Goal: Transaction & Acquisition: Purchase product/service

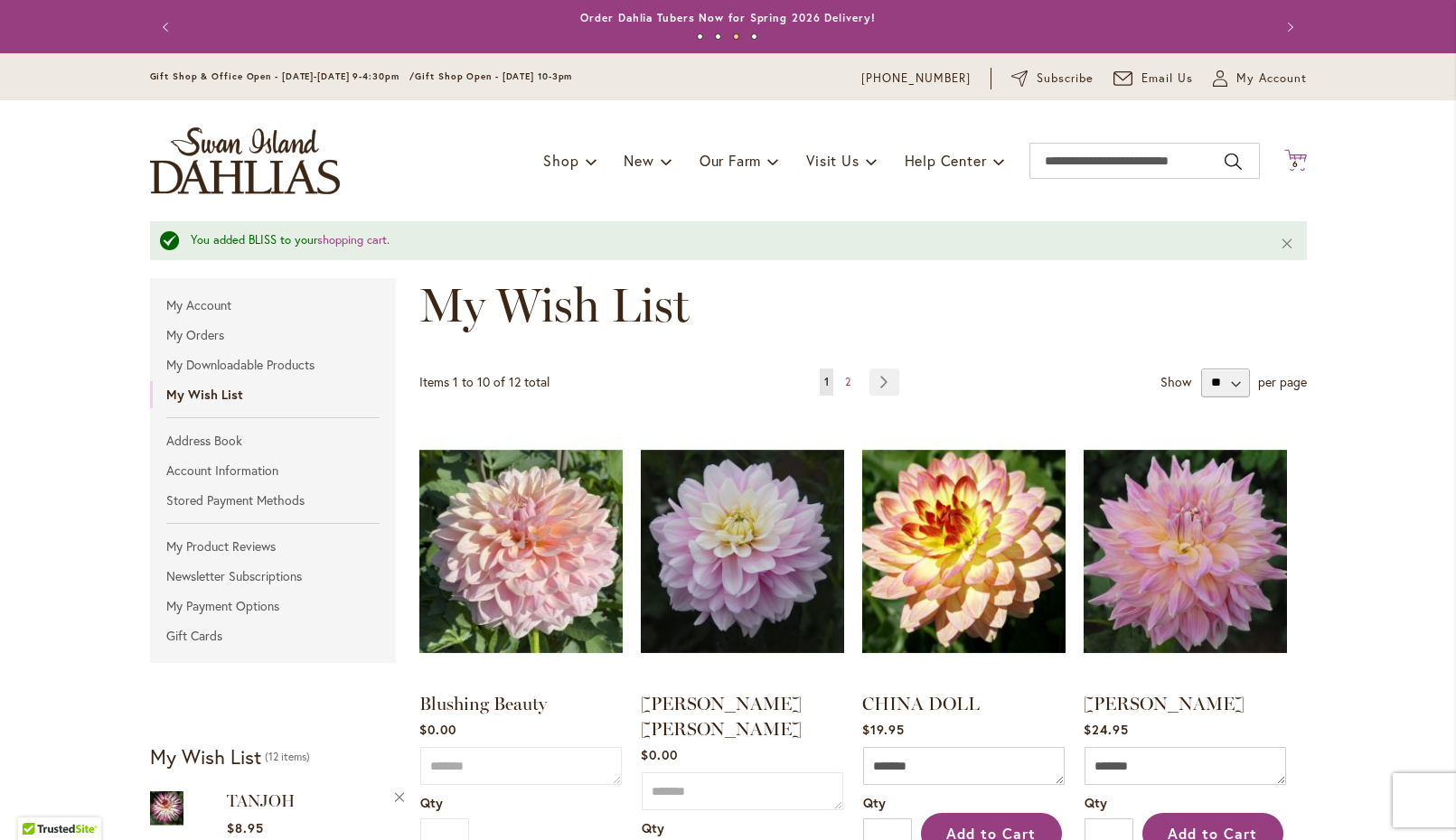
click at [1302, 152] on icon "Cart .cls-1 { fill: #231f20; }" at bounding box center [1295, 160] width 23 height 23
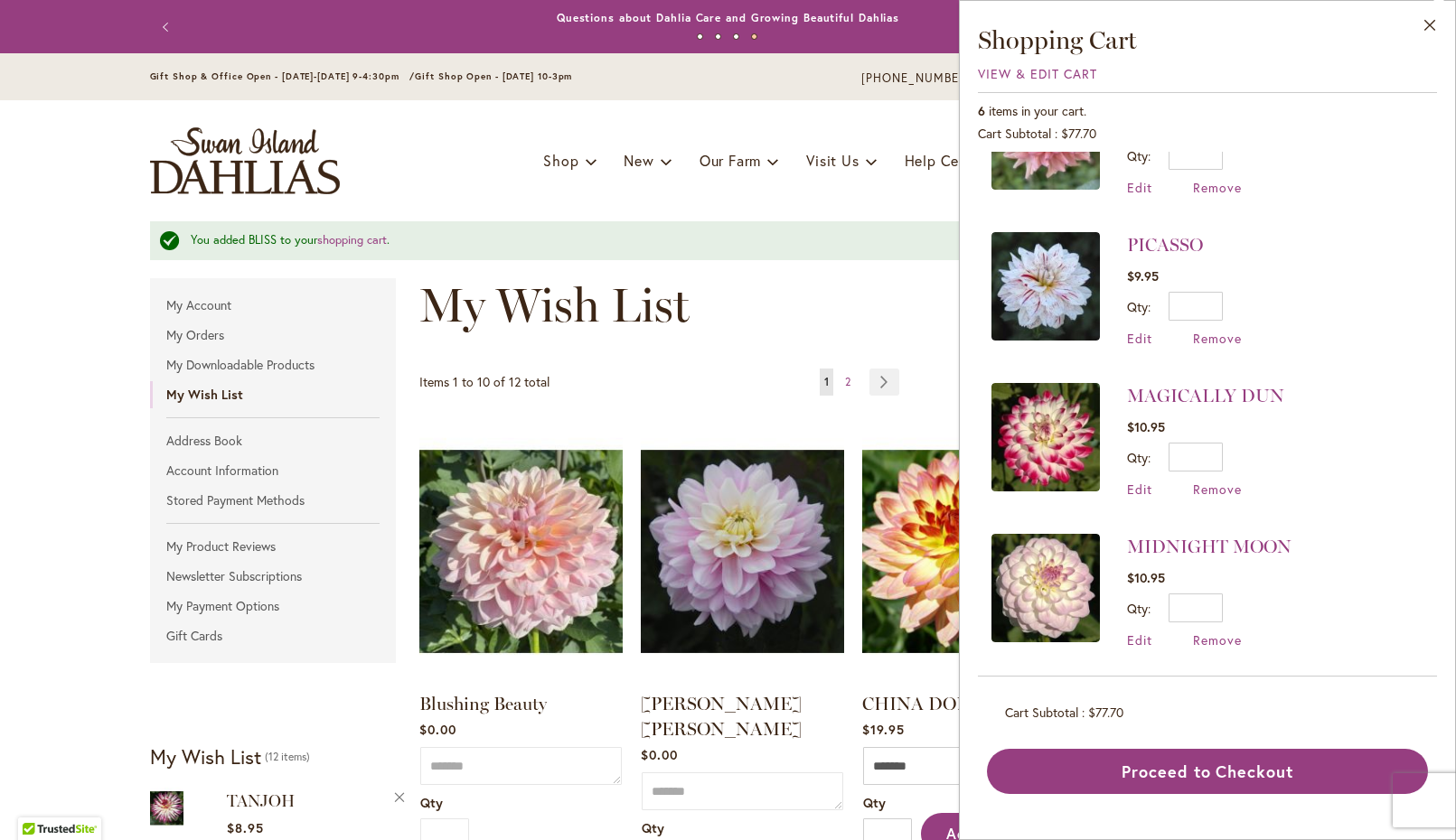
scroll to position [385, 0]
click at [1215, 485] on span "Remove" at bounding box center [1218, 490] width 49 height 17
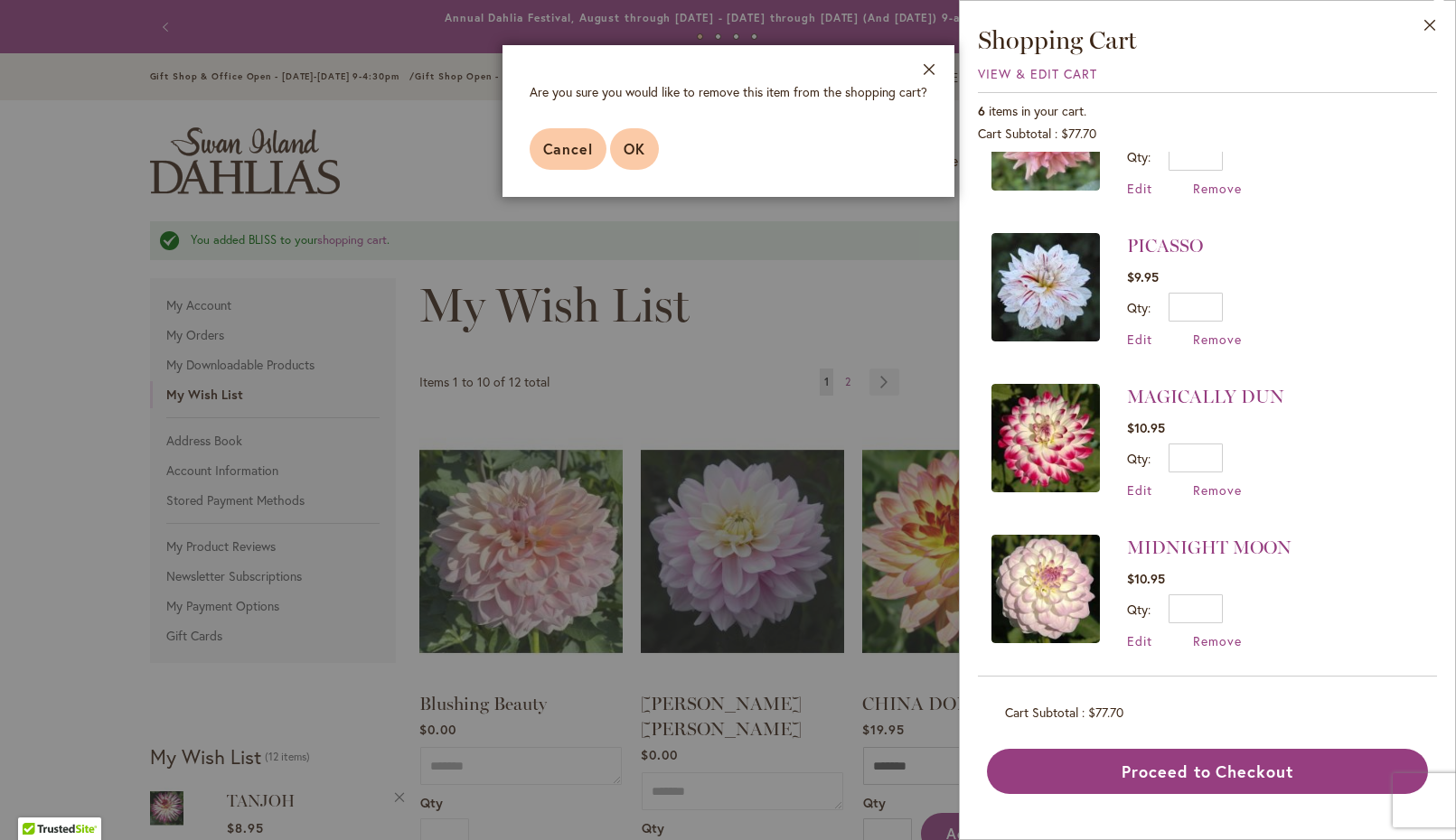
click at [630, 142] on span "OK" at bounding box center [635, 148] width 22 height 19
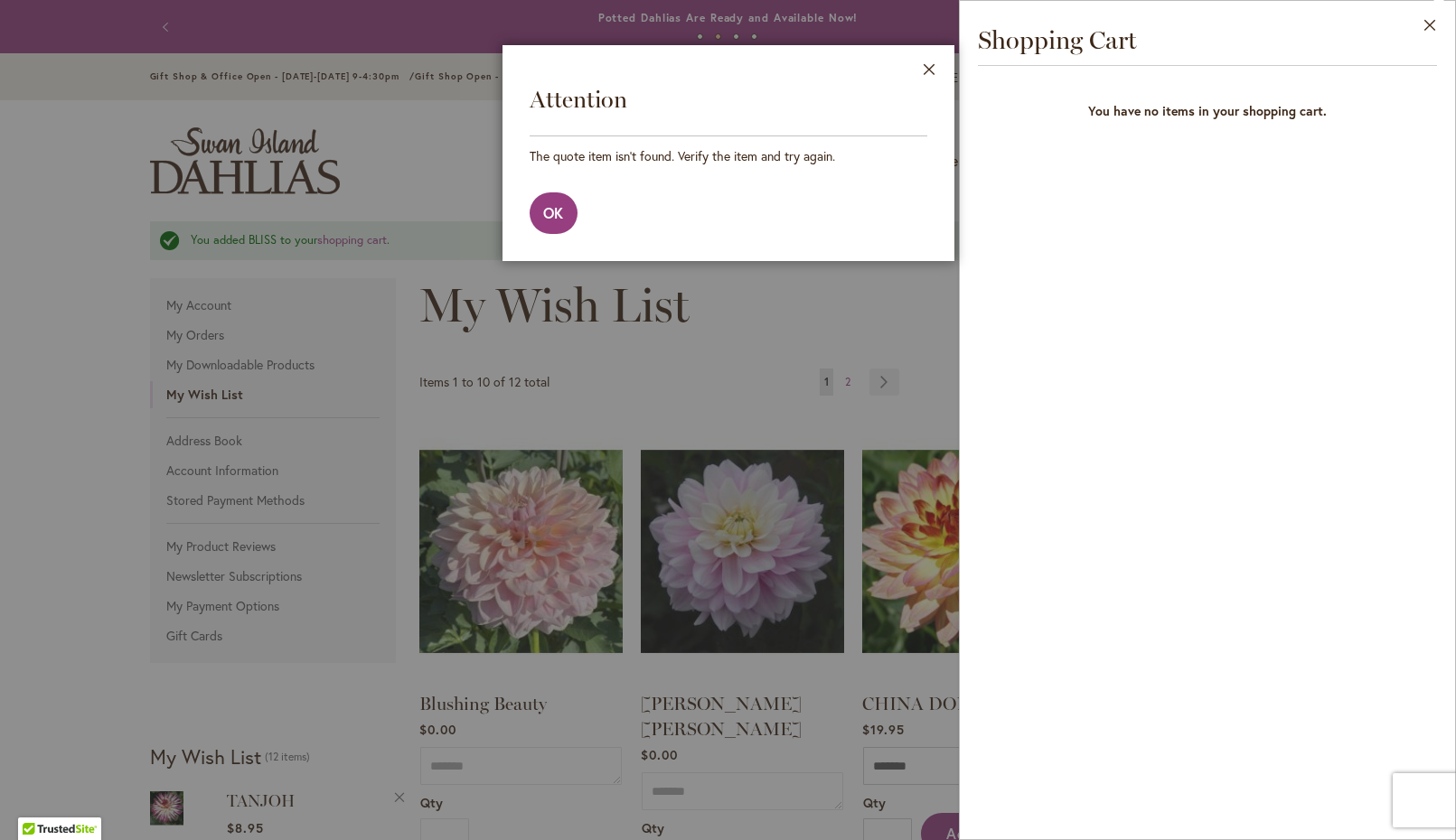
click at [803, 218] on footer "OK" at bounding box center [728, 212] width 452 height 95
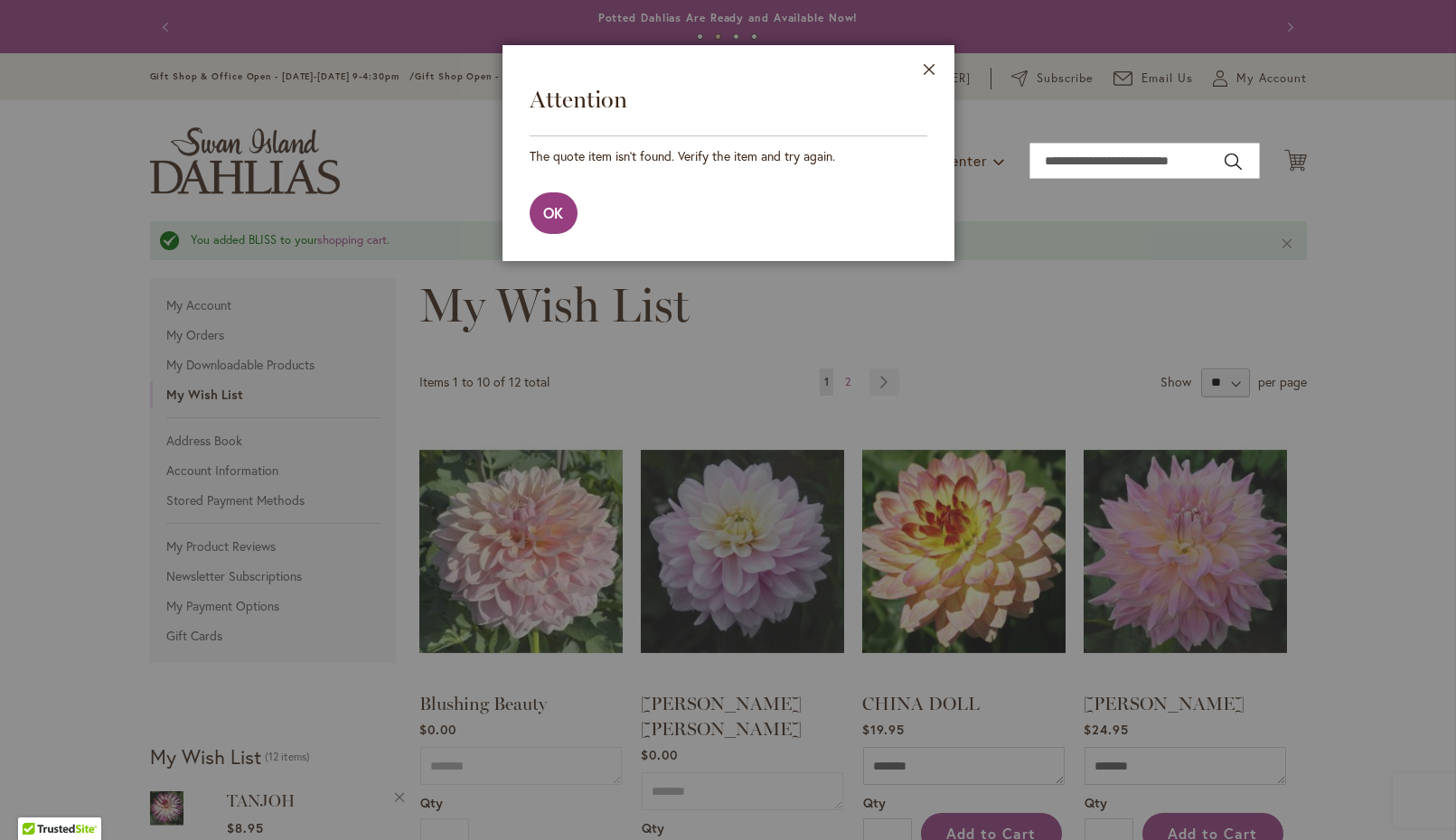
click at [1380, 95] on div at bounding box center [728, 420] width 1456 height 840
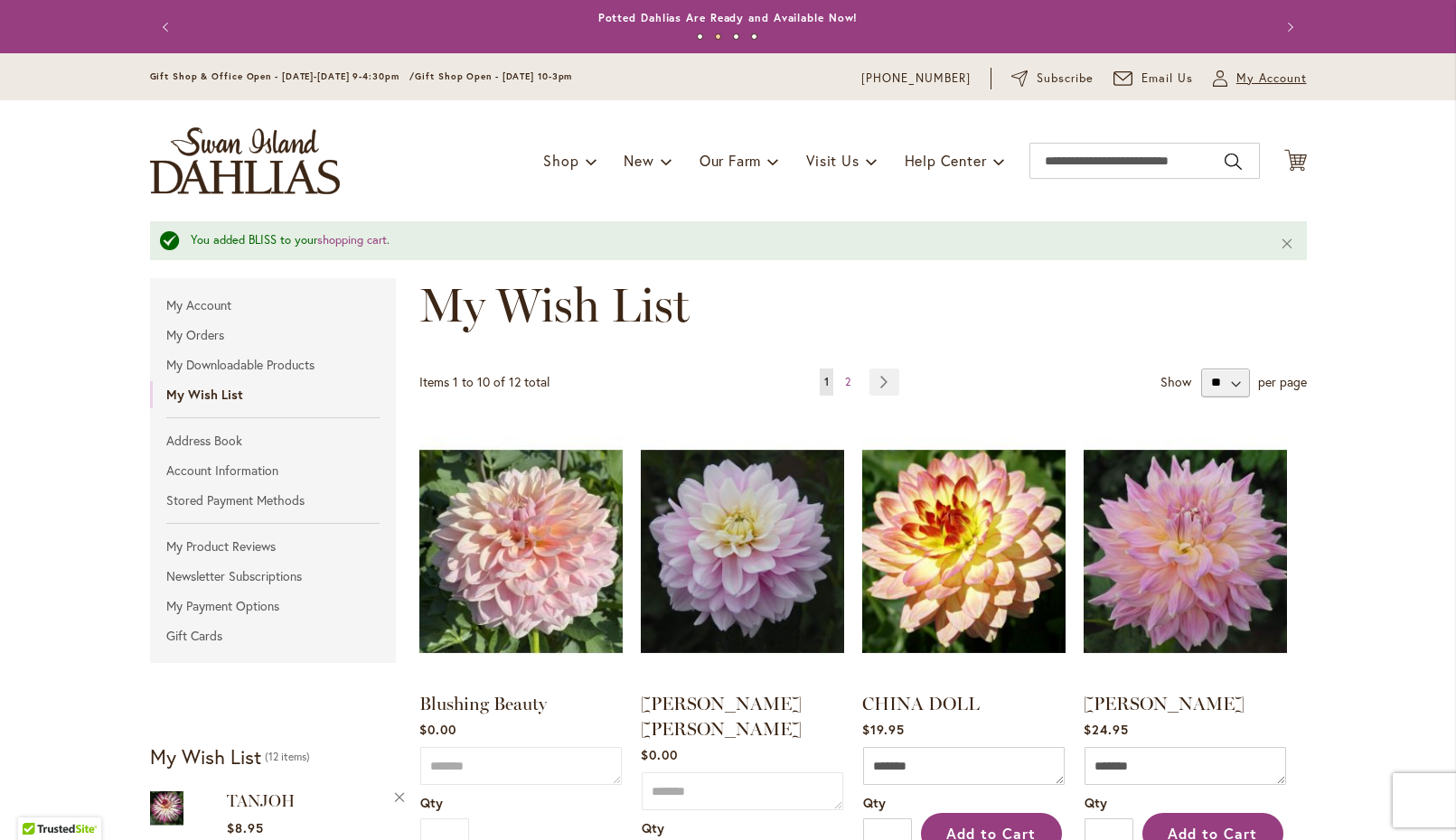
click at [1271, 78] on span "My Account" at bounding box center [1272, 78] width 71 height 18
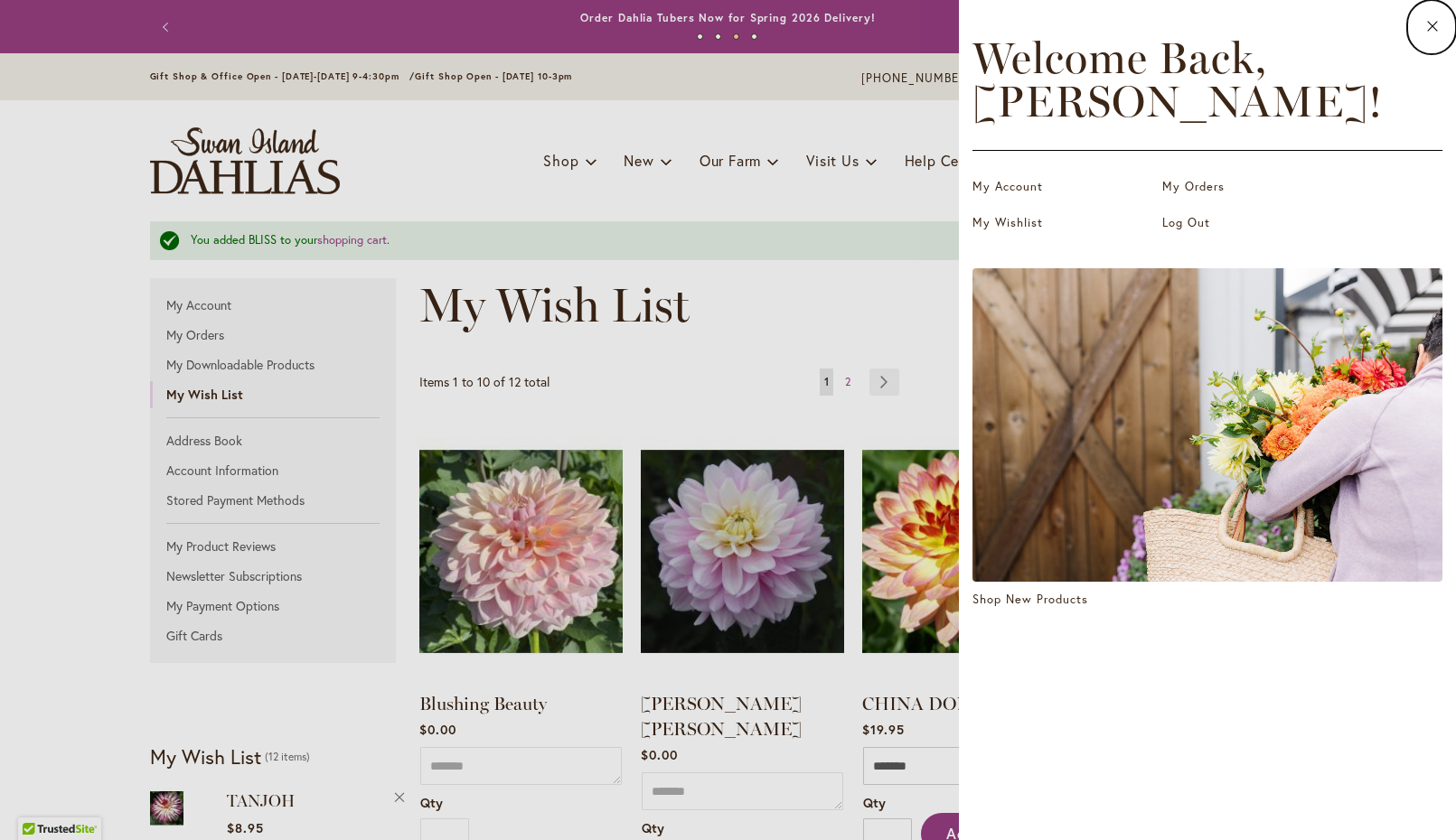
click at [959, 250] on dialog "Close Welcome Back, Jonathan ! My Account My Orders My Wishlist Log Out Shop Ne…" at bounding box center [1208, 420] width 498 height 840
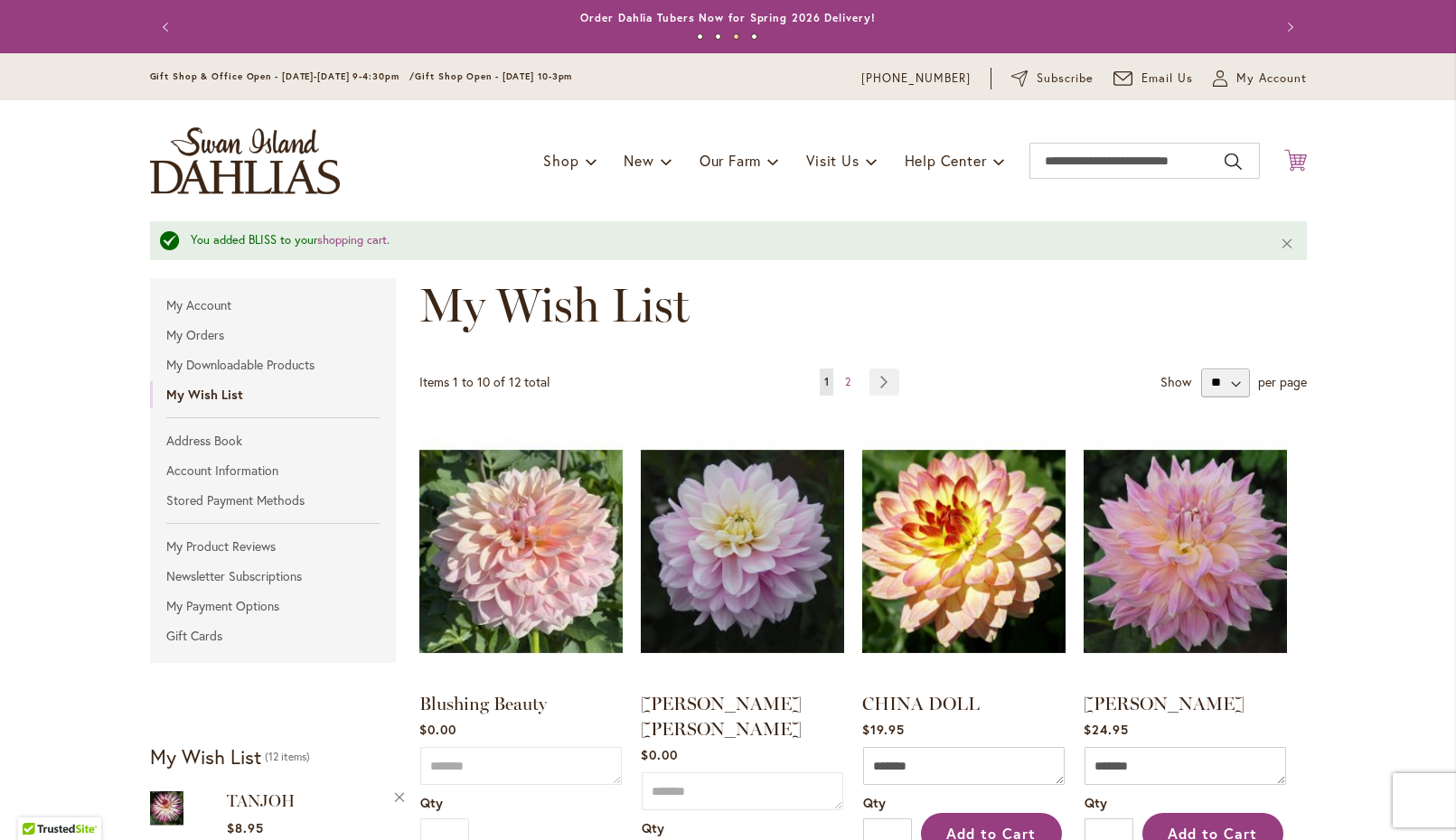
click at [1291, 158] on icon at bounding box center [1295, 160] width 23 height 22
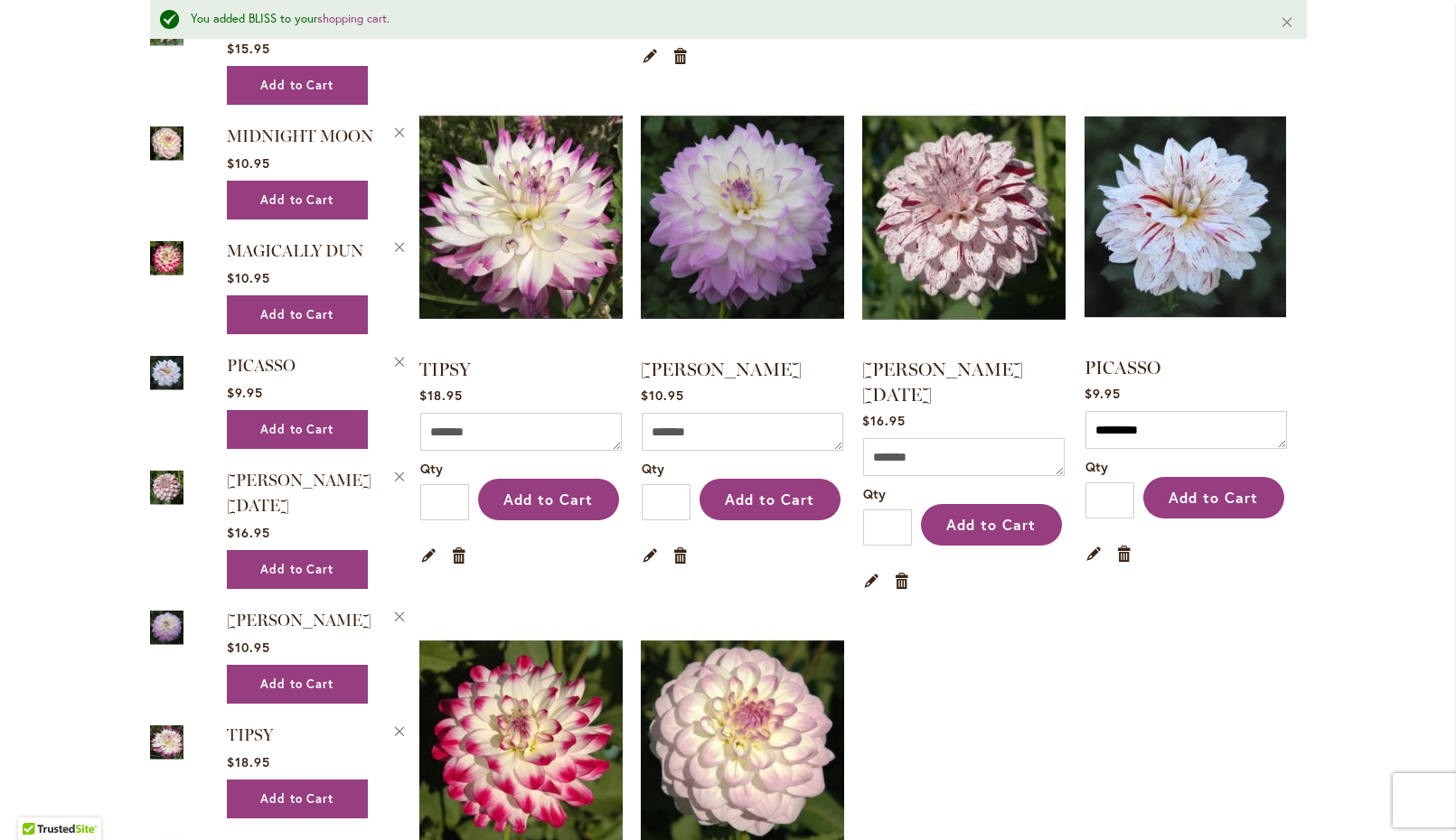
scroll to position [896, 0]
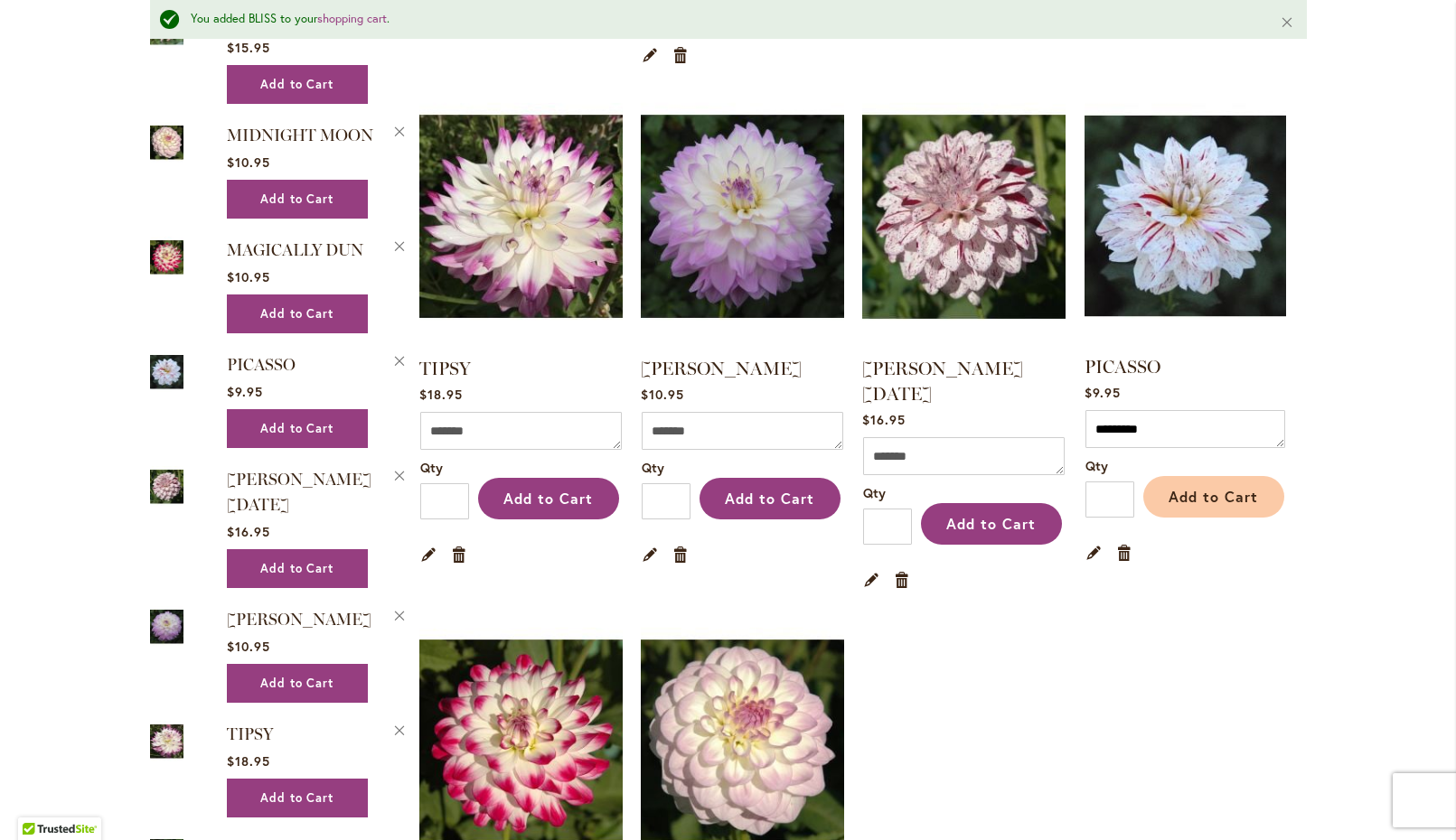
click at [1238, 487] on span "Add to Cart" at bounding box center [1213, 496] width 90 height 19
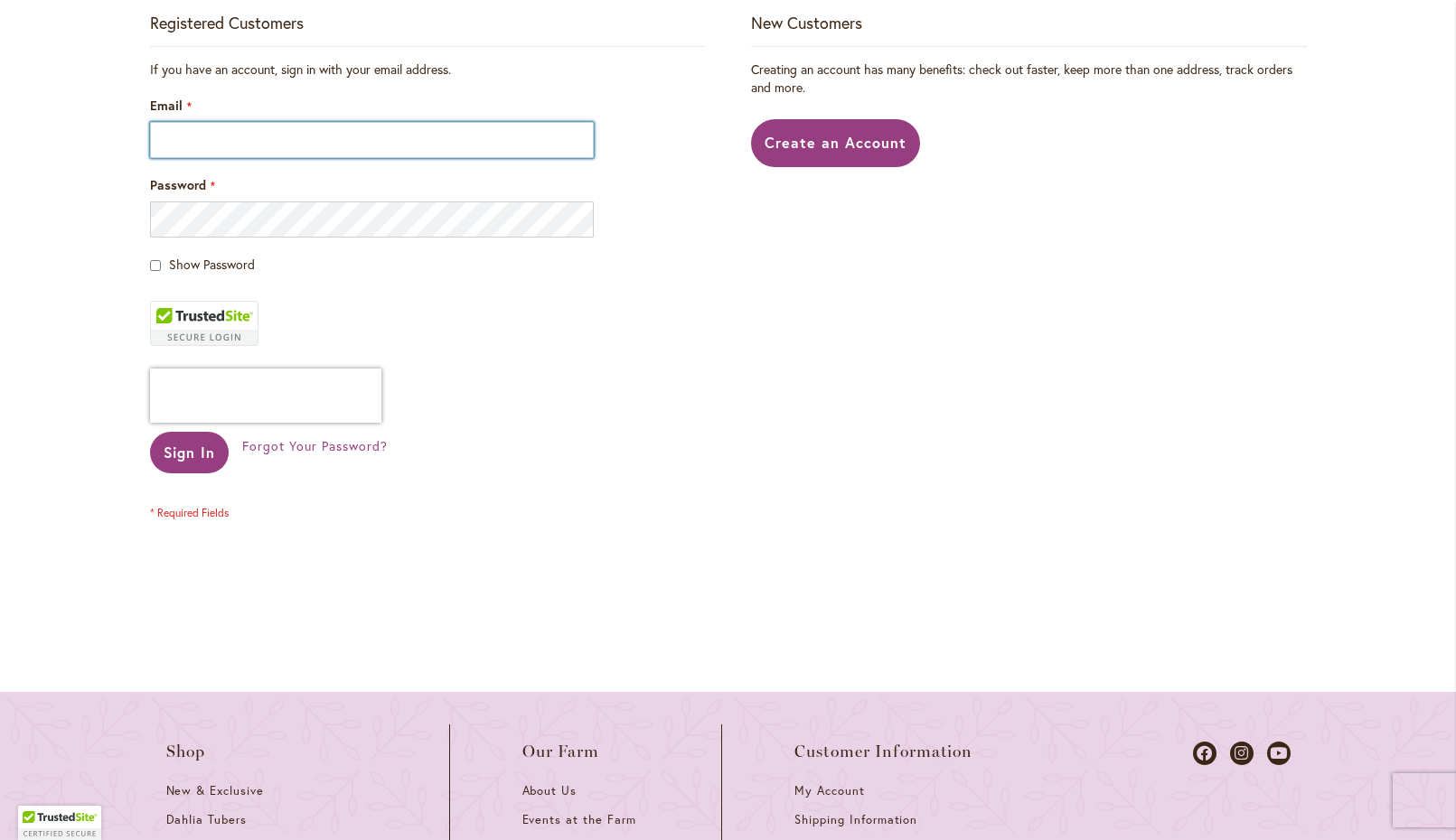
type input "**********"
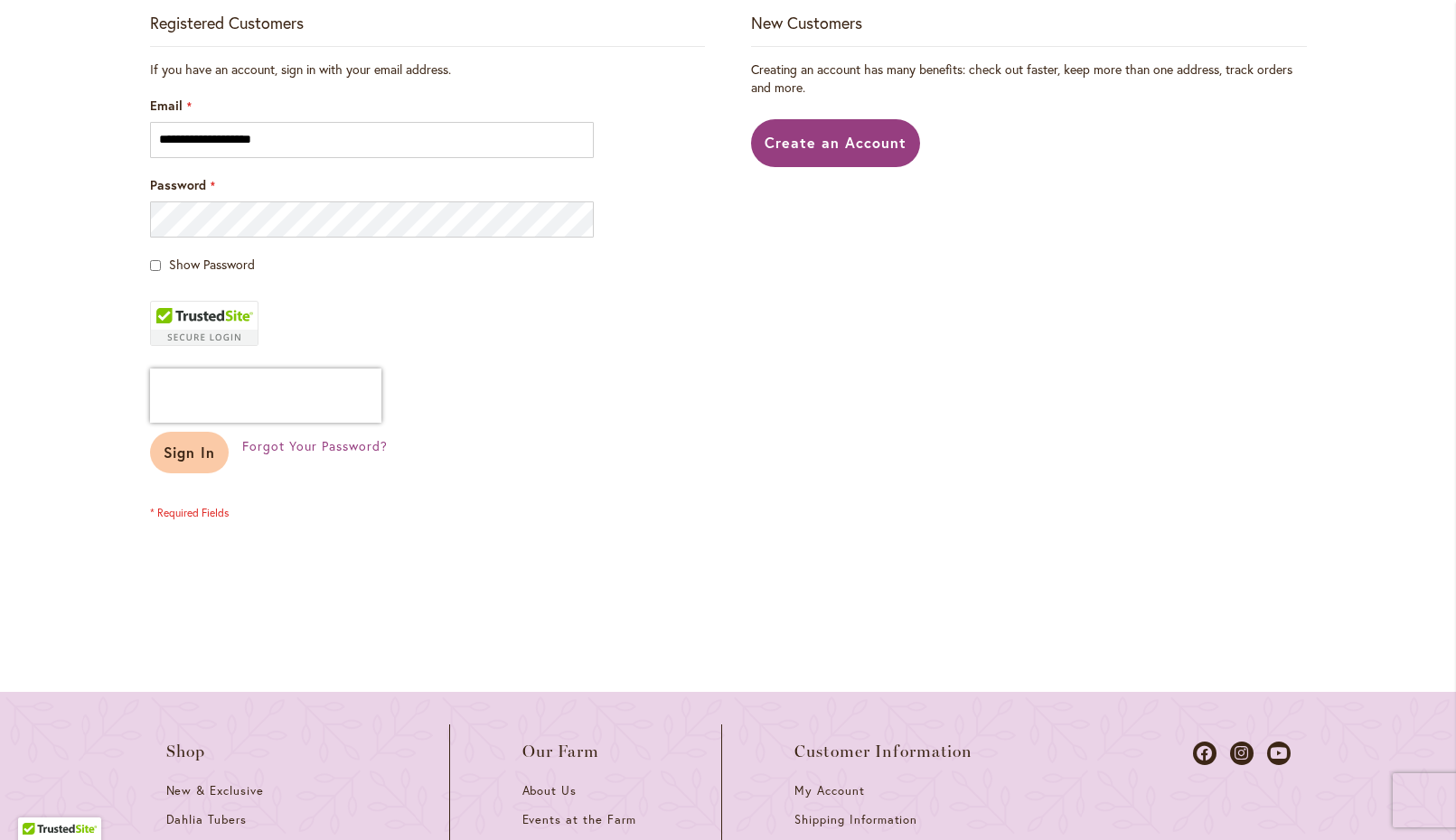
click at [204, 439] on button "Sign In" at bounding box center [190, 453] width 79 height 42
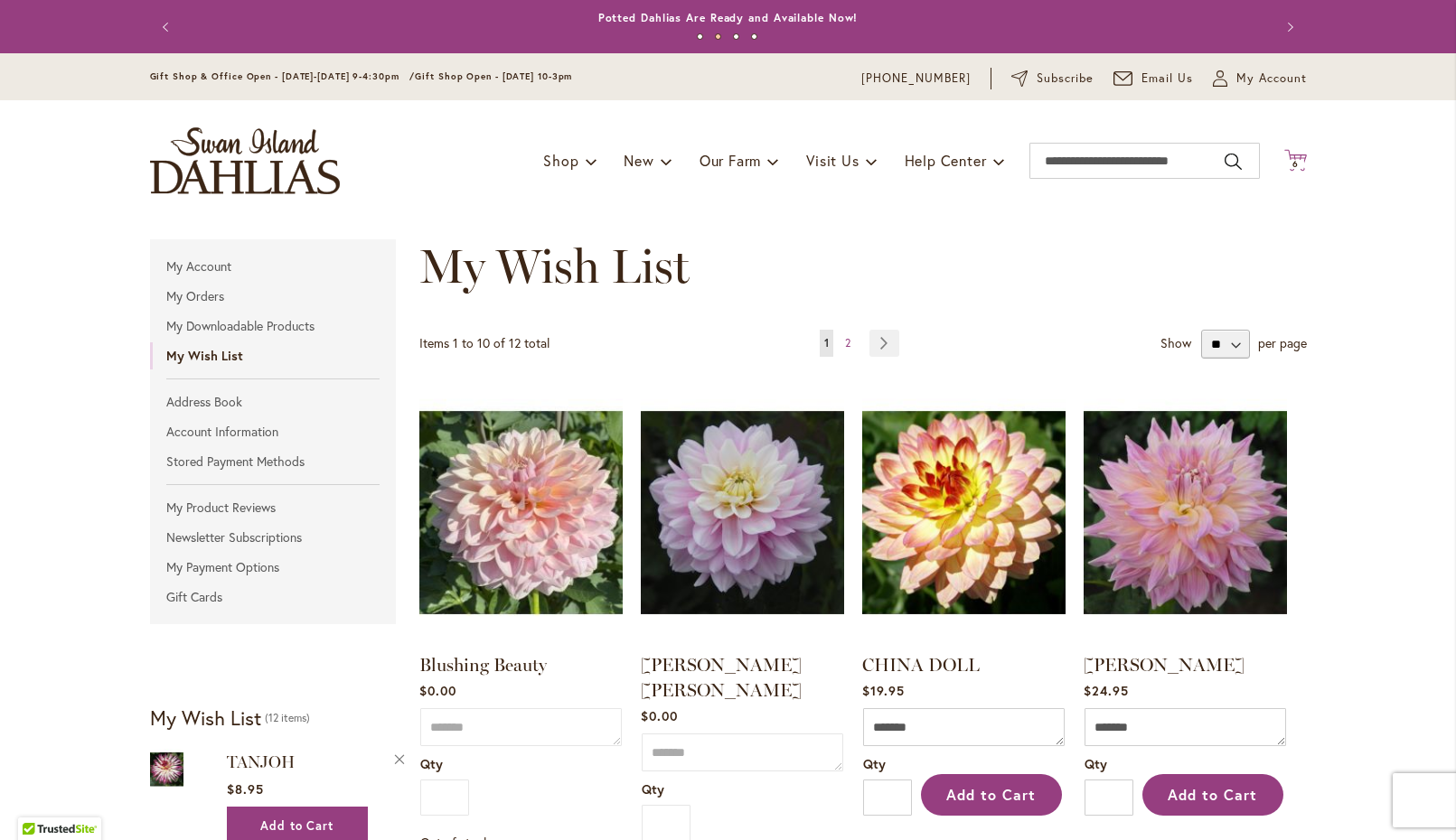
click at [1302, 171] on span "Cart .cls-1 { fill: #231f20; }" at bounding box center [1295, 161] width 23 height 25
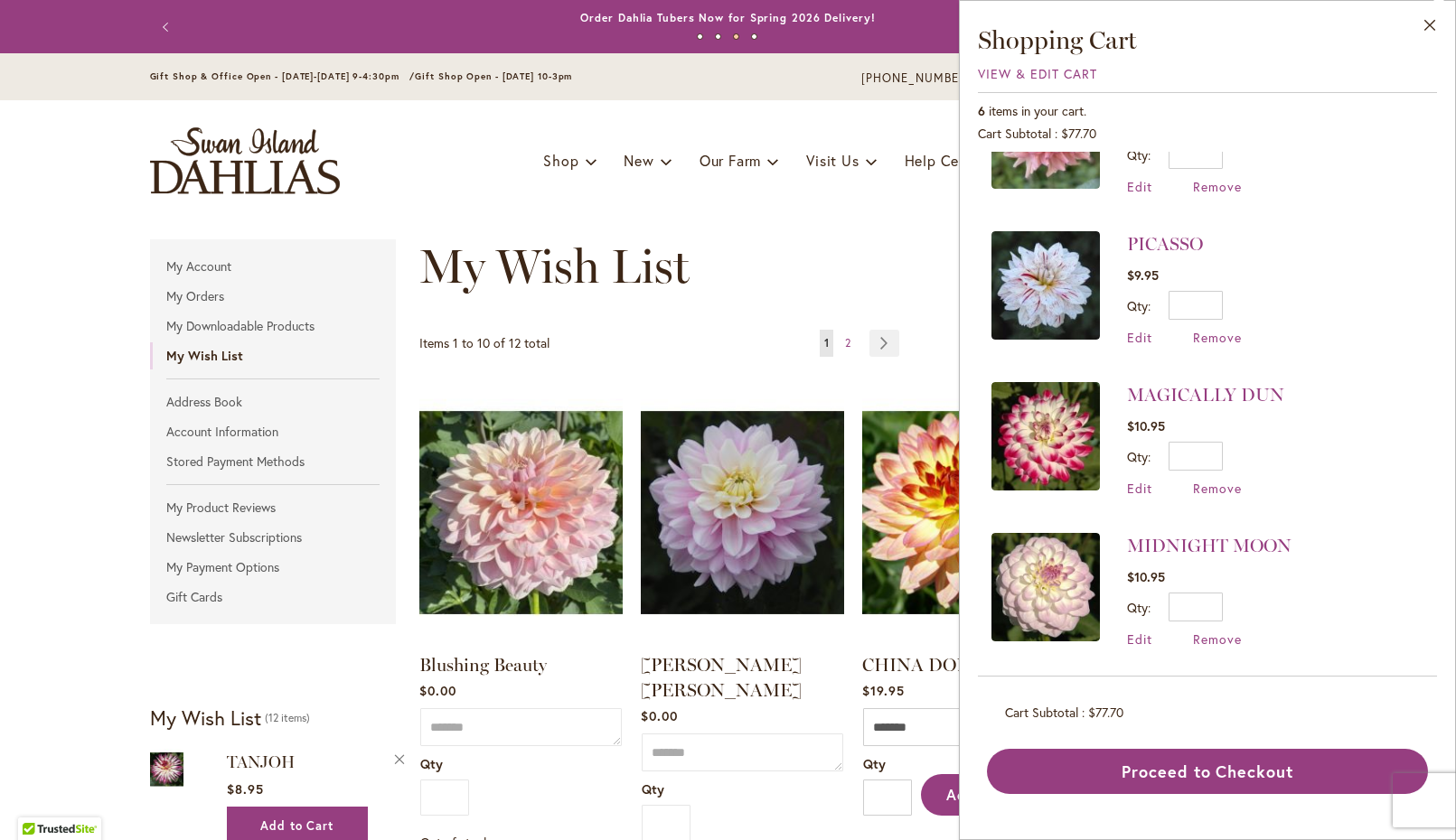
scroll to position [385, 0]
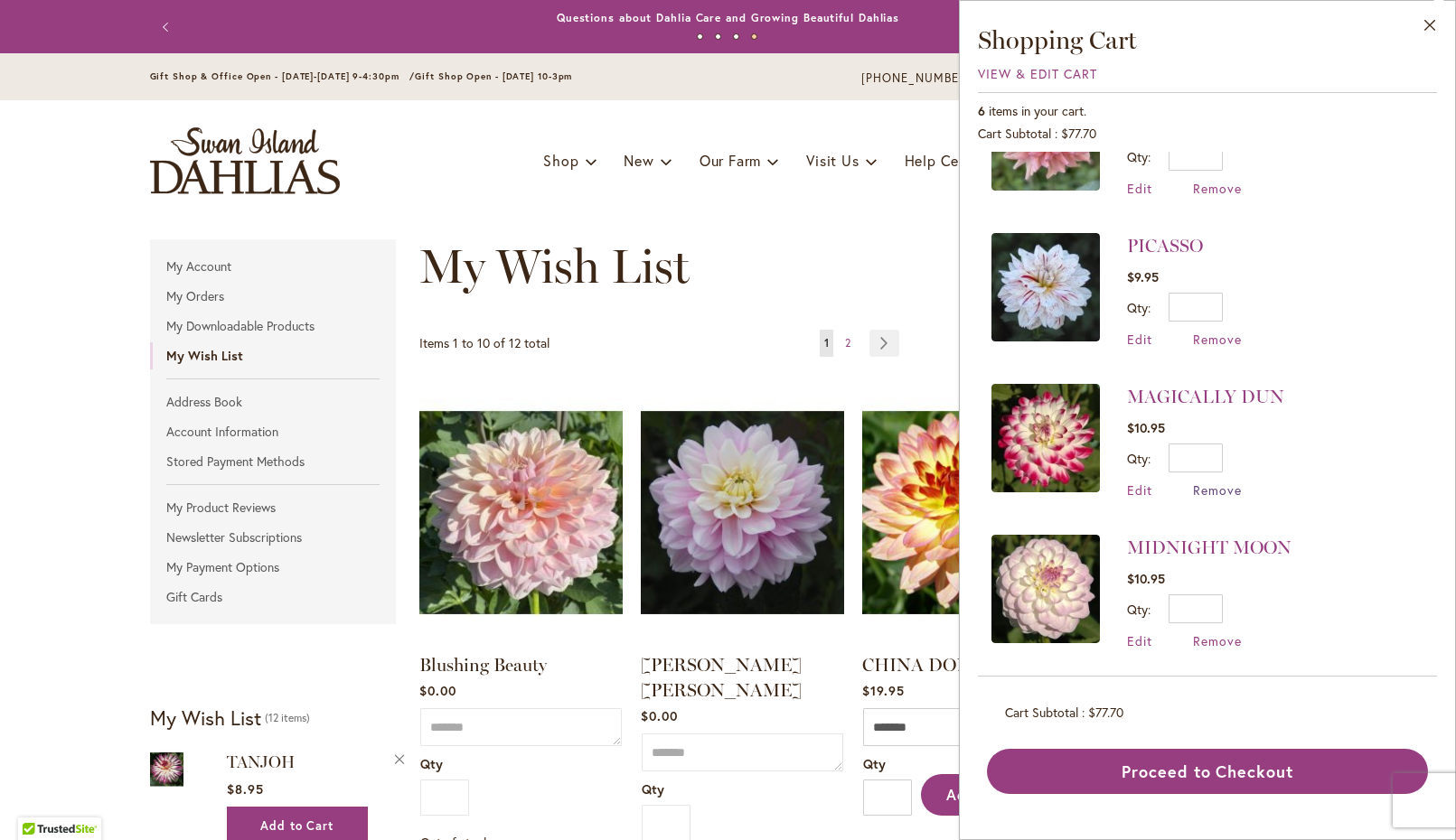
click at [1226, 483] on span "Remove" at bounding box center [1218, 490] width 49 height 17
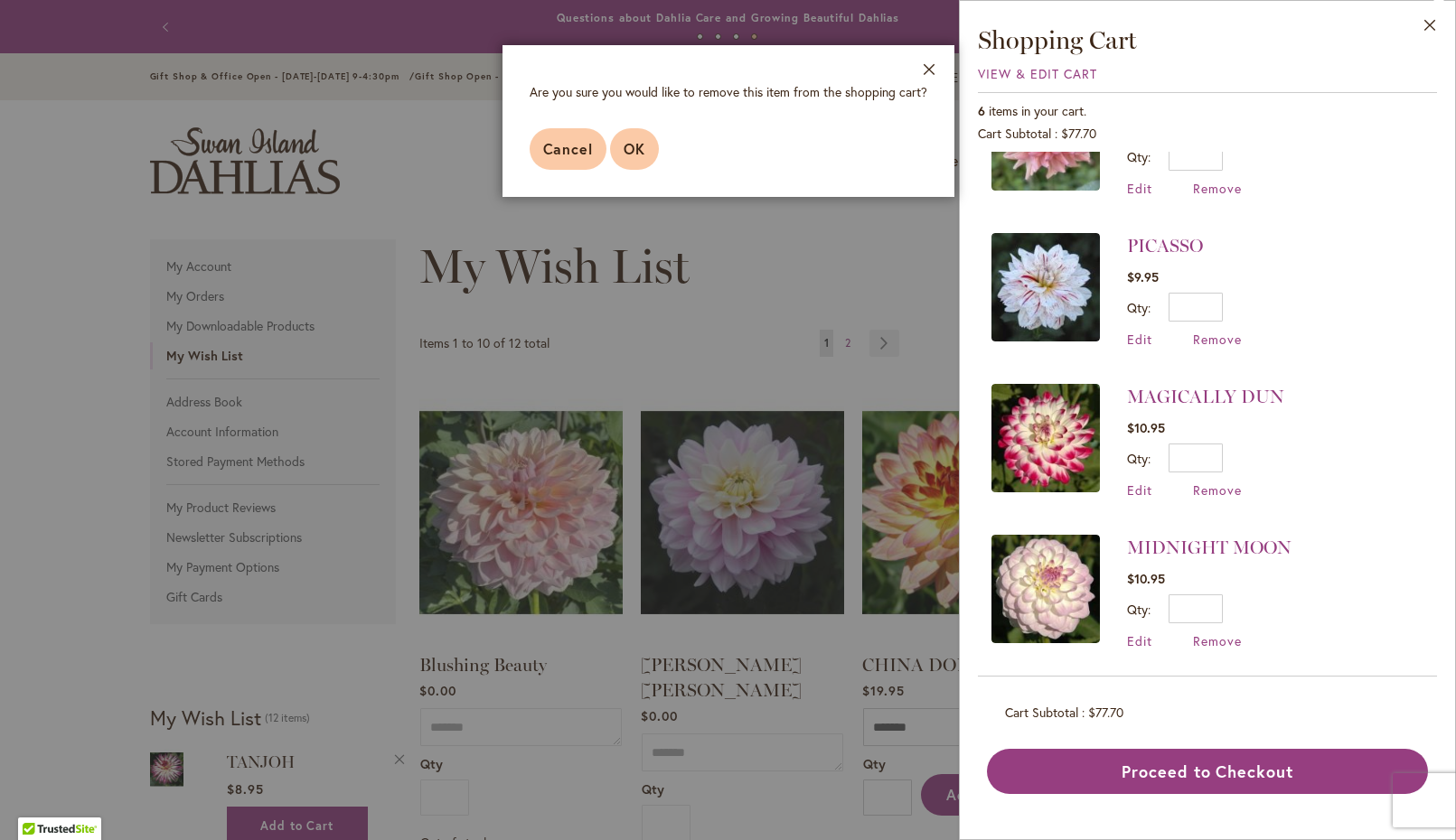
click at [654, 143] on button "OK" at bounding box center [635, 149] width 49 height 42
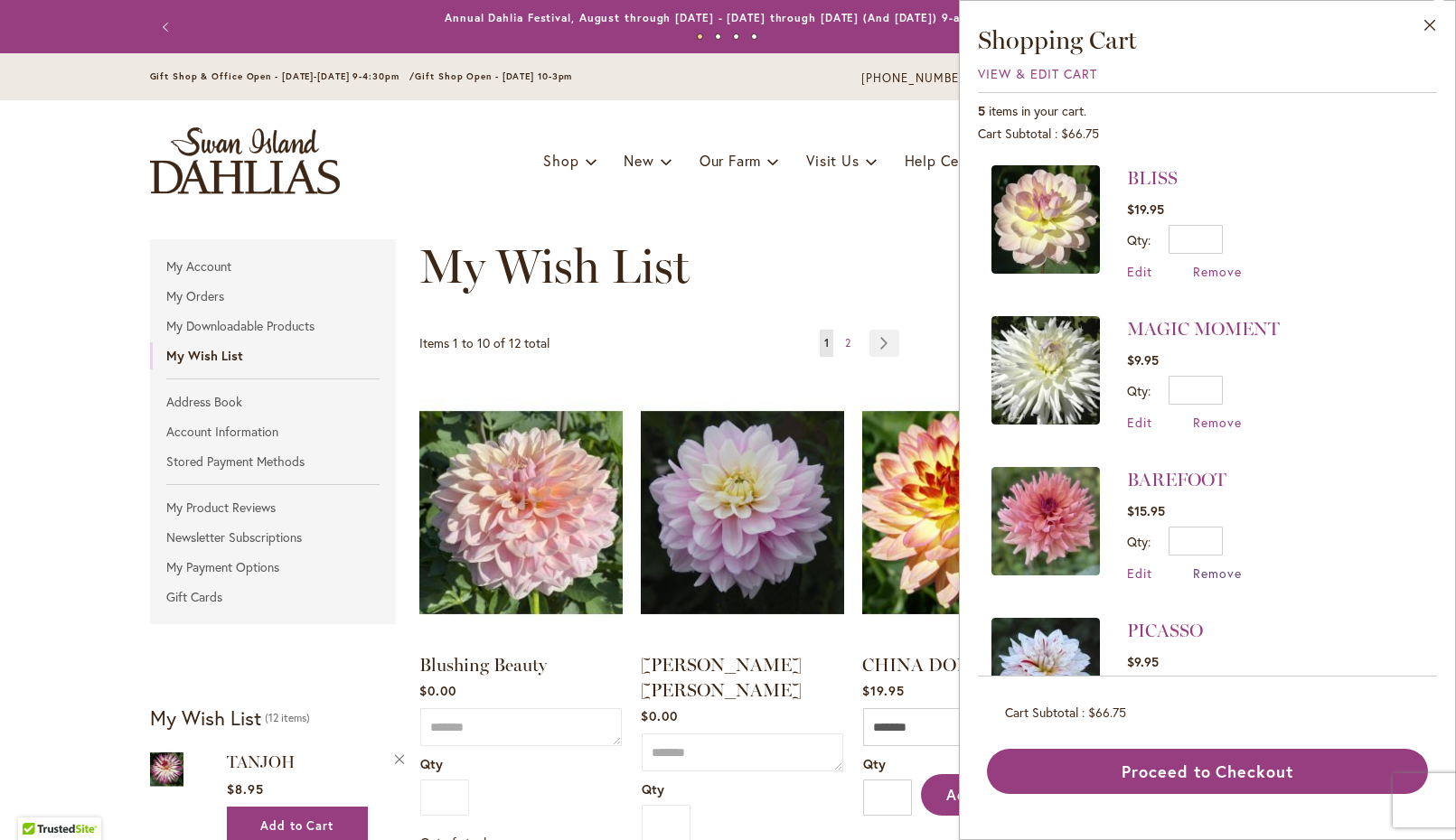
click at [1228, 568] on span "Remove" at bounding box center [1218, 573] width 49 height 17
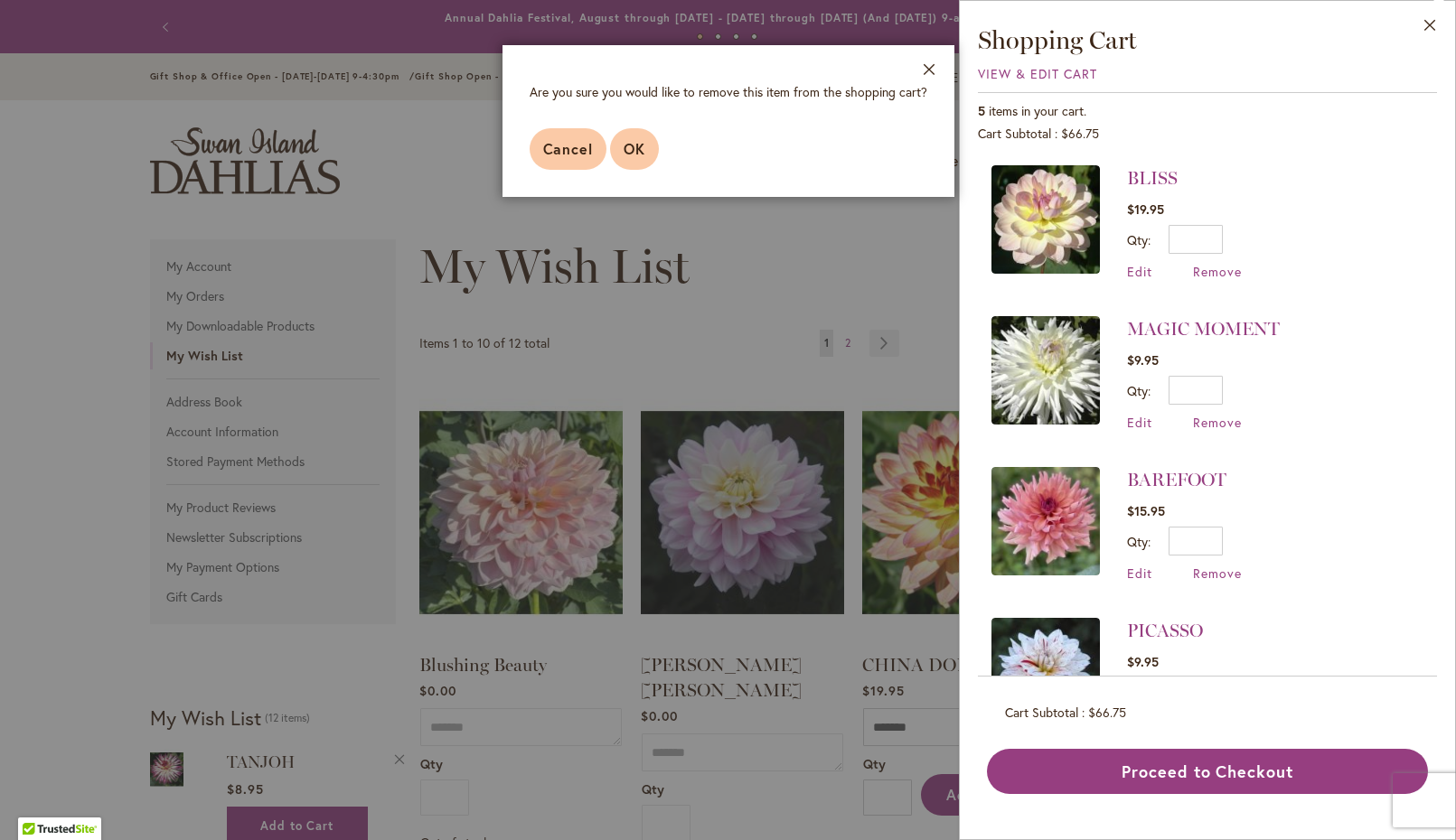
click at [629, 147] on span "OK" at bounding box center [635, 148] width 22 height 19
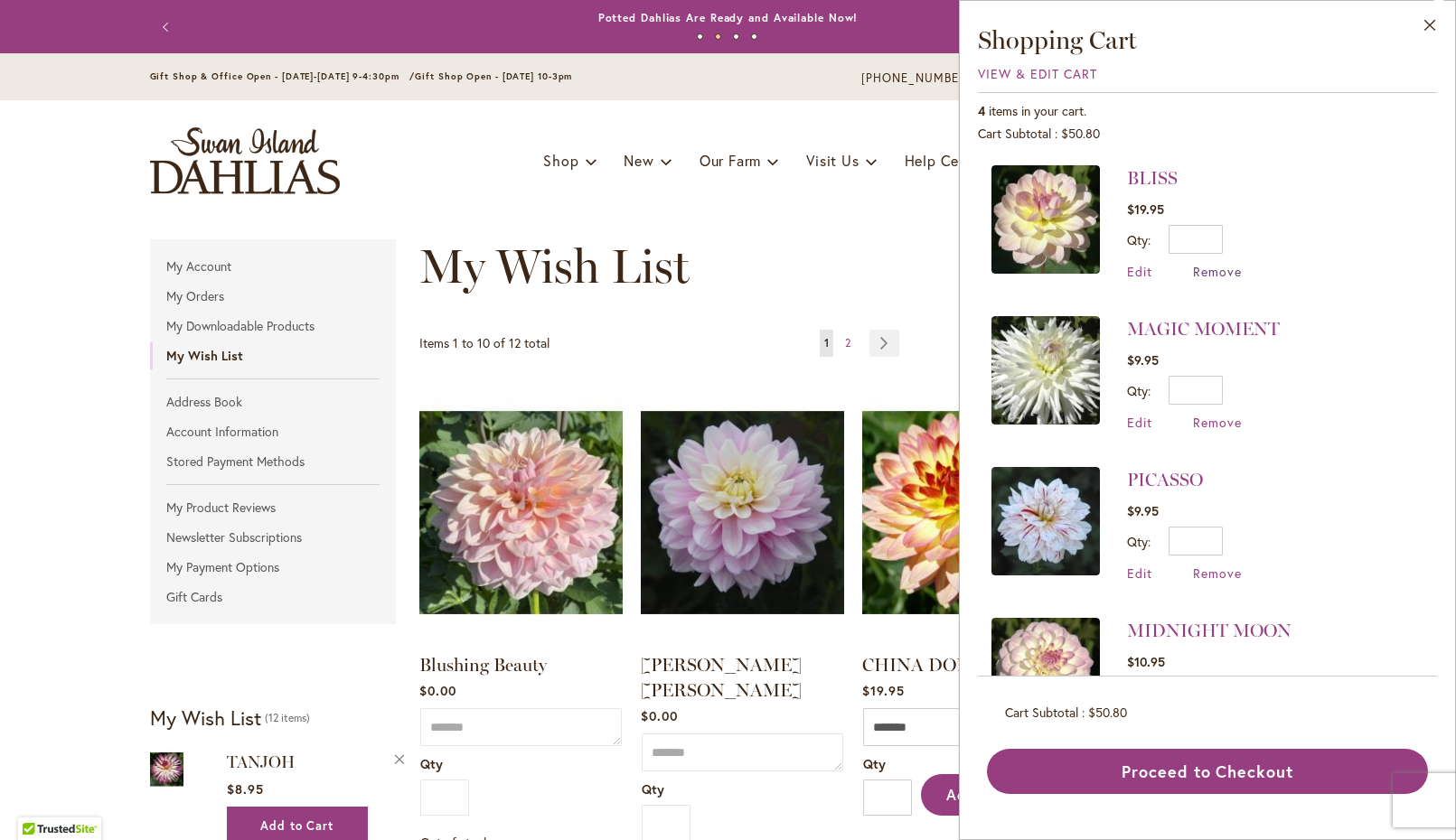
click at [1194, 274] on span "Remove" at bounding box center [1218, 272] width 49 height 17
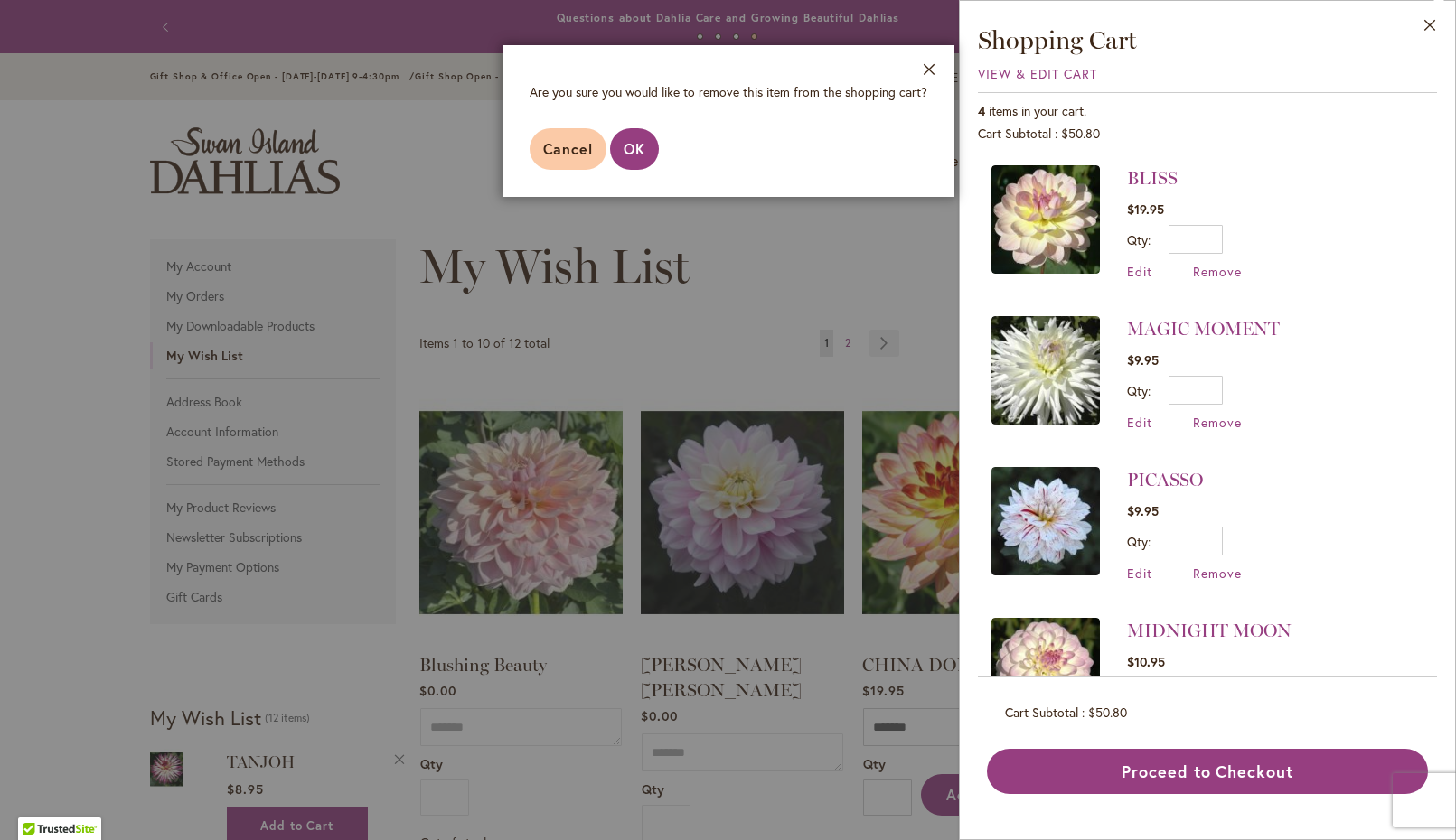
click at [686, 262] on div at bounding box center [728, 420] width 1456 height 840
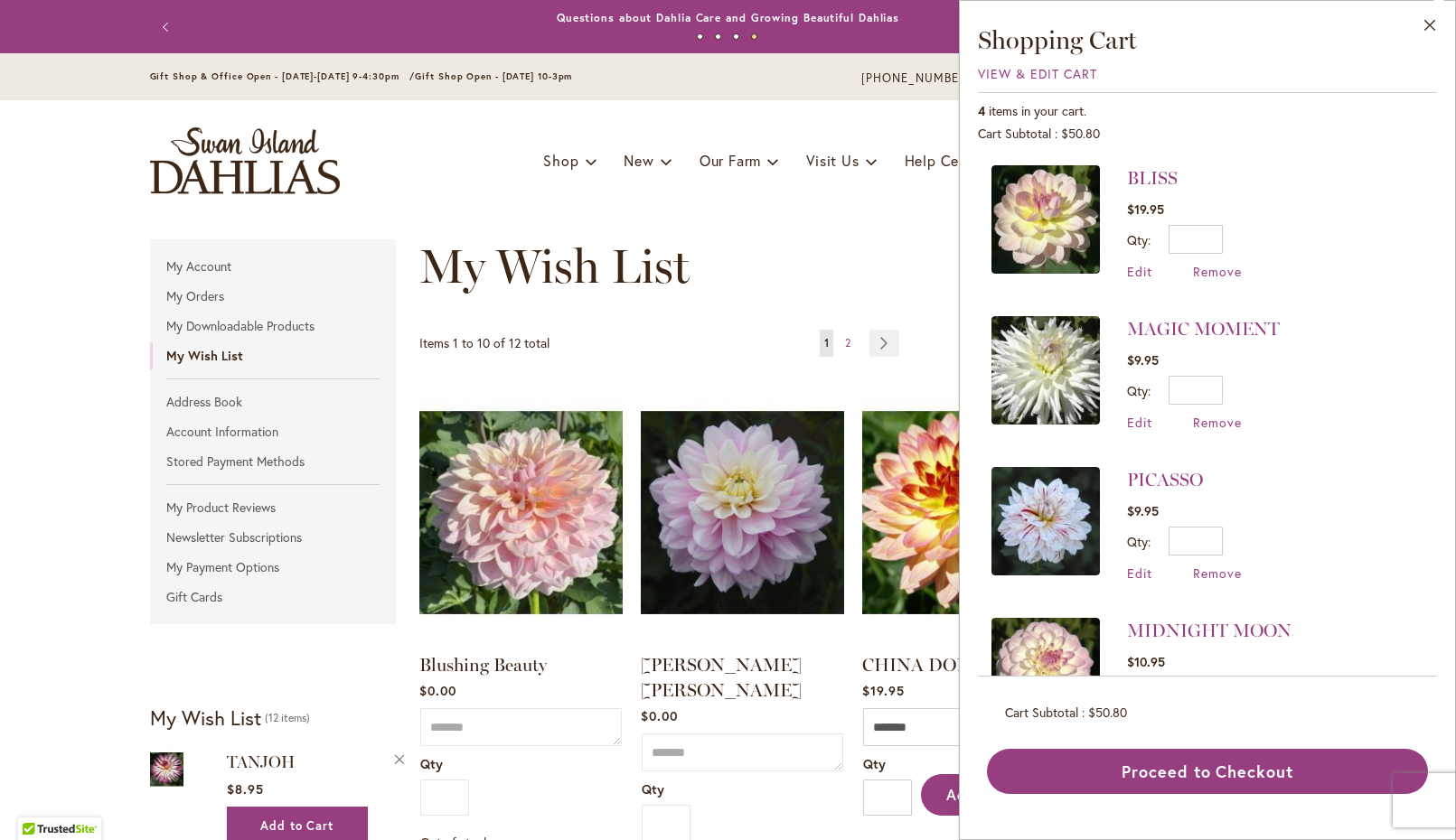
click at [686, 262] on span "My Wish List" at bounding box center [554, 266] width 270 height 57
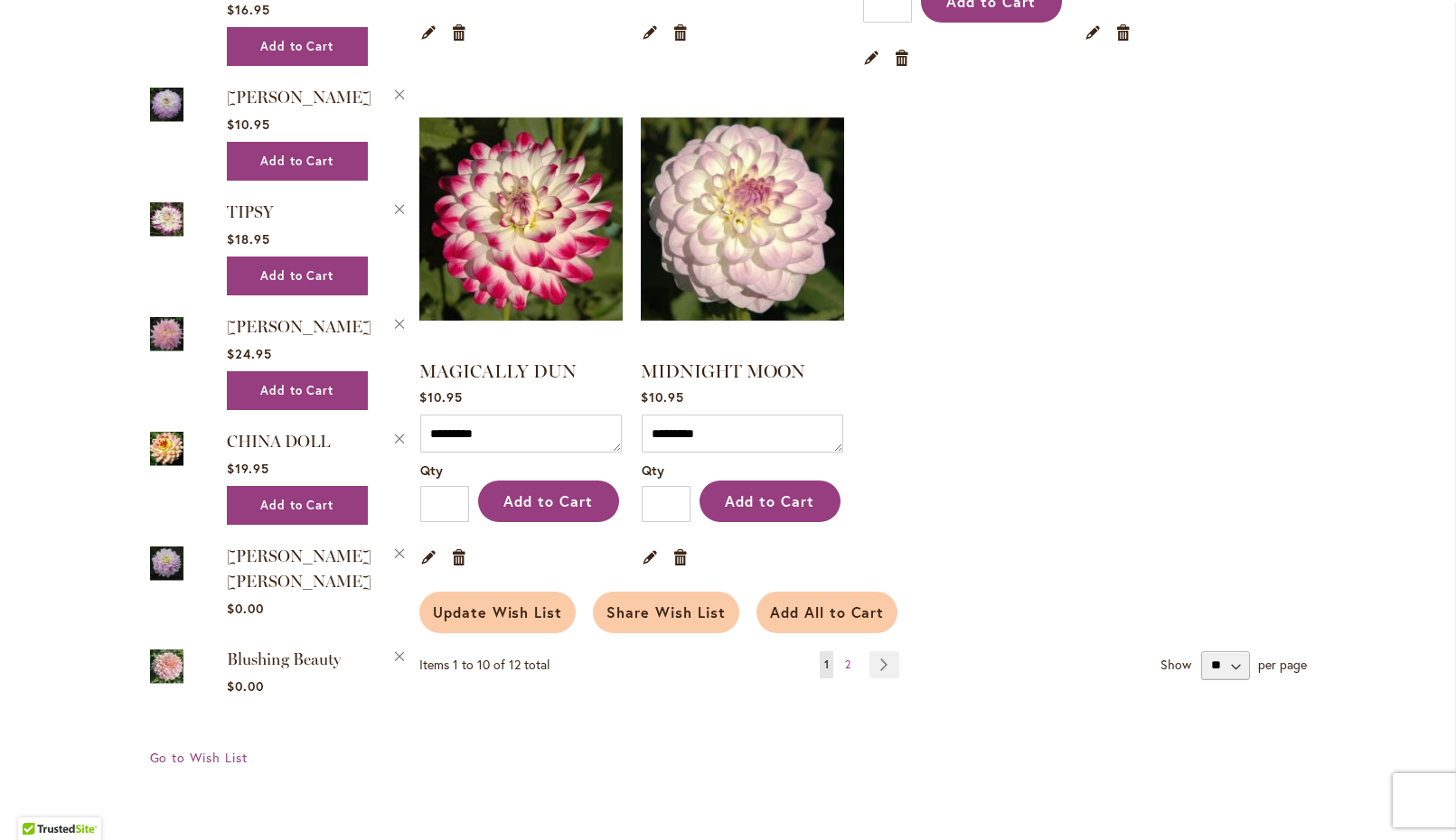
scroll to position [1385, 0]
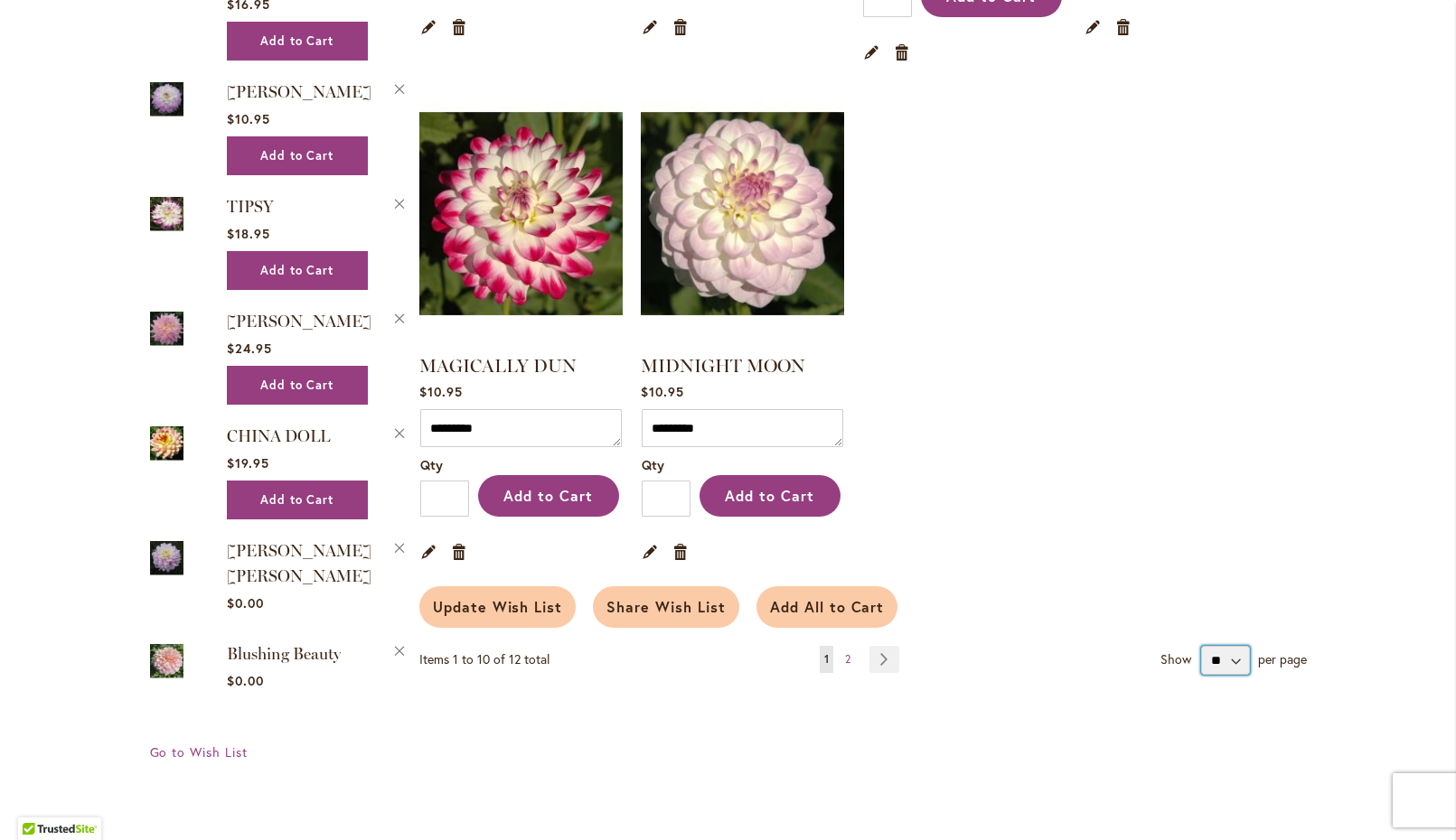
select select "**********"
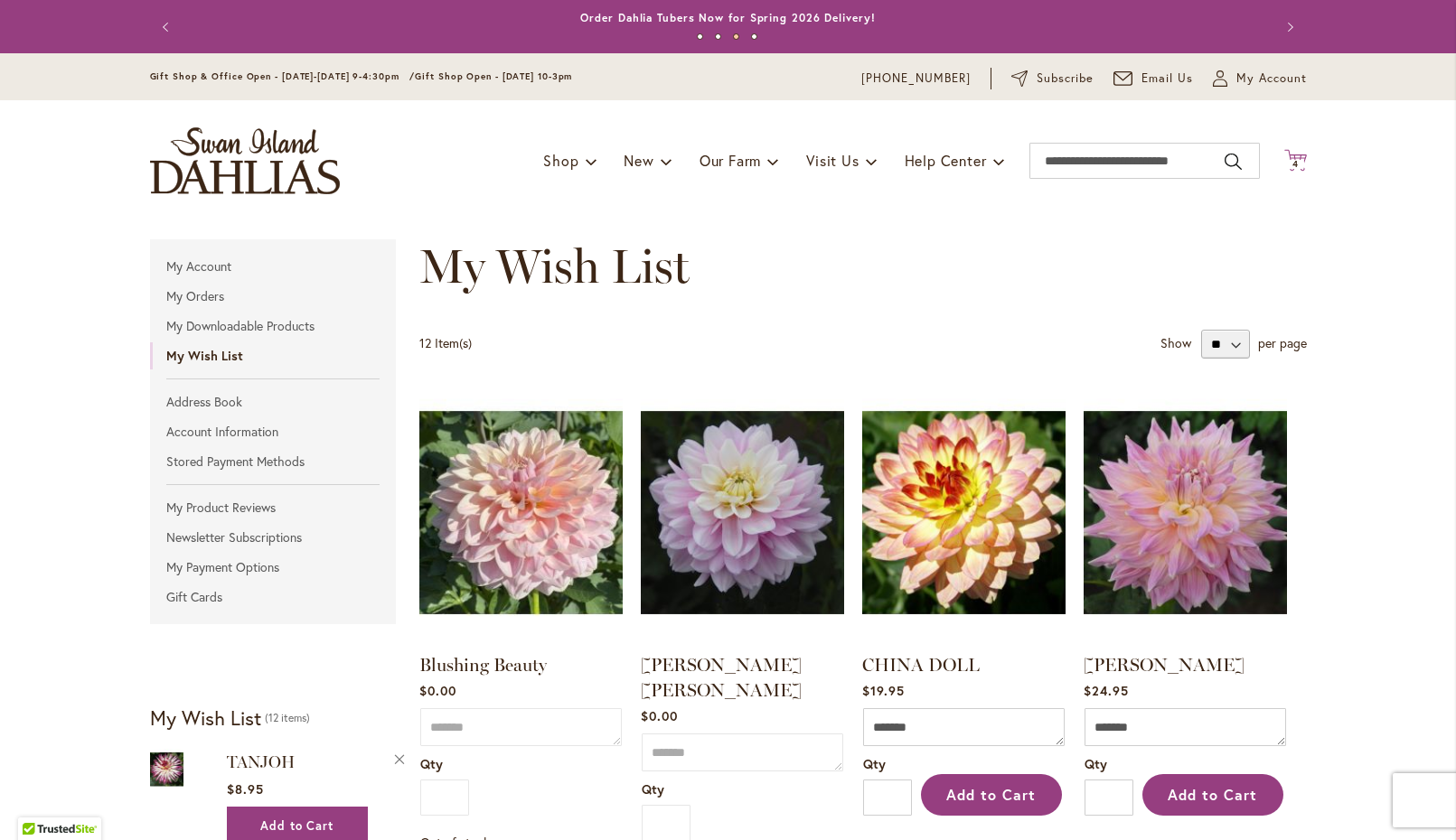
click at [1294, 168] on icon at bounding box center [1295, 160] width 23 height 22
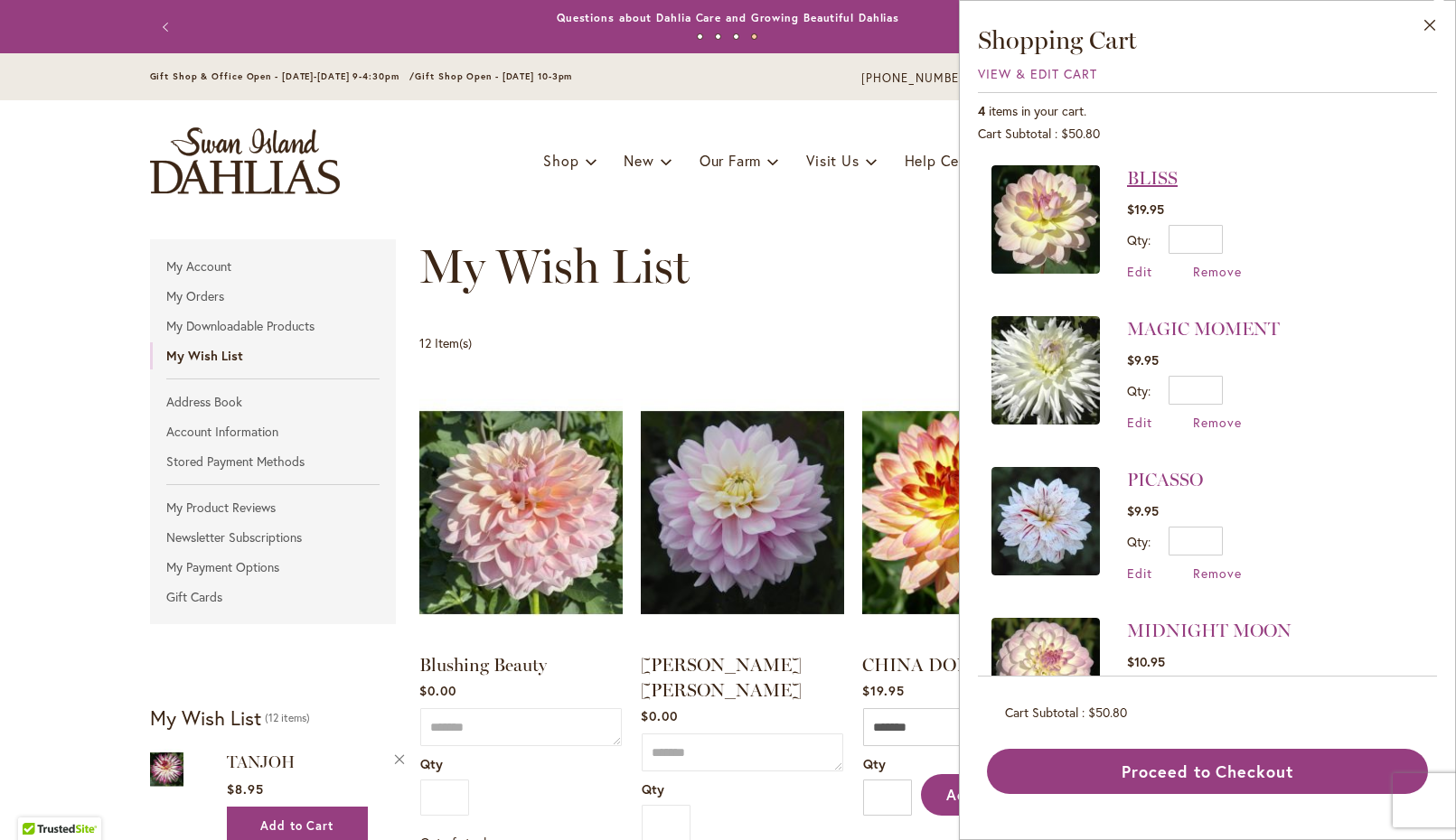
click at [1160, 180] on link "BLISS" at bounding box center [1153, 177] width 51 height 22
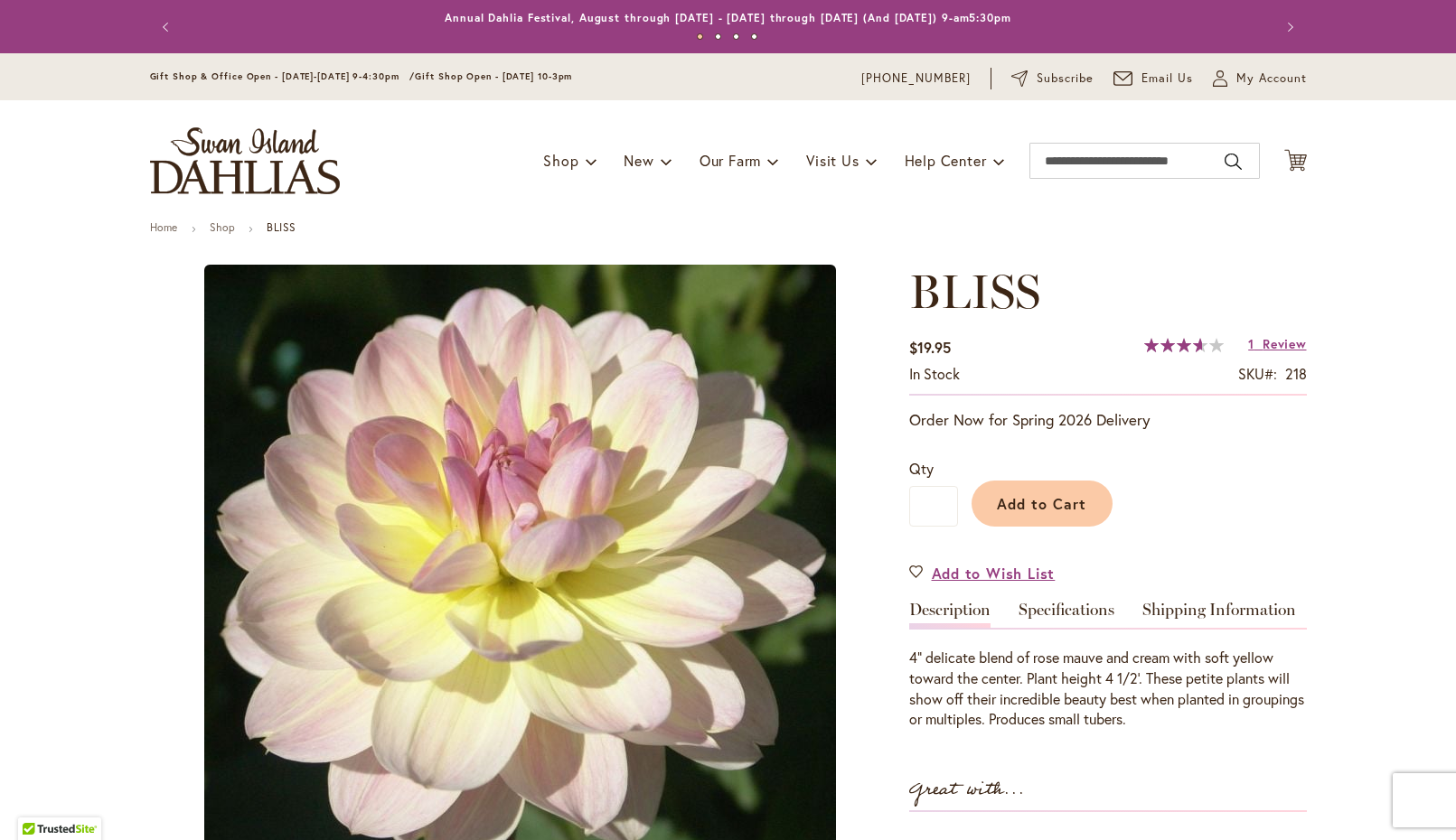
type input "********"
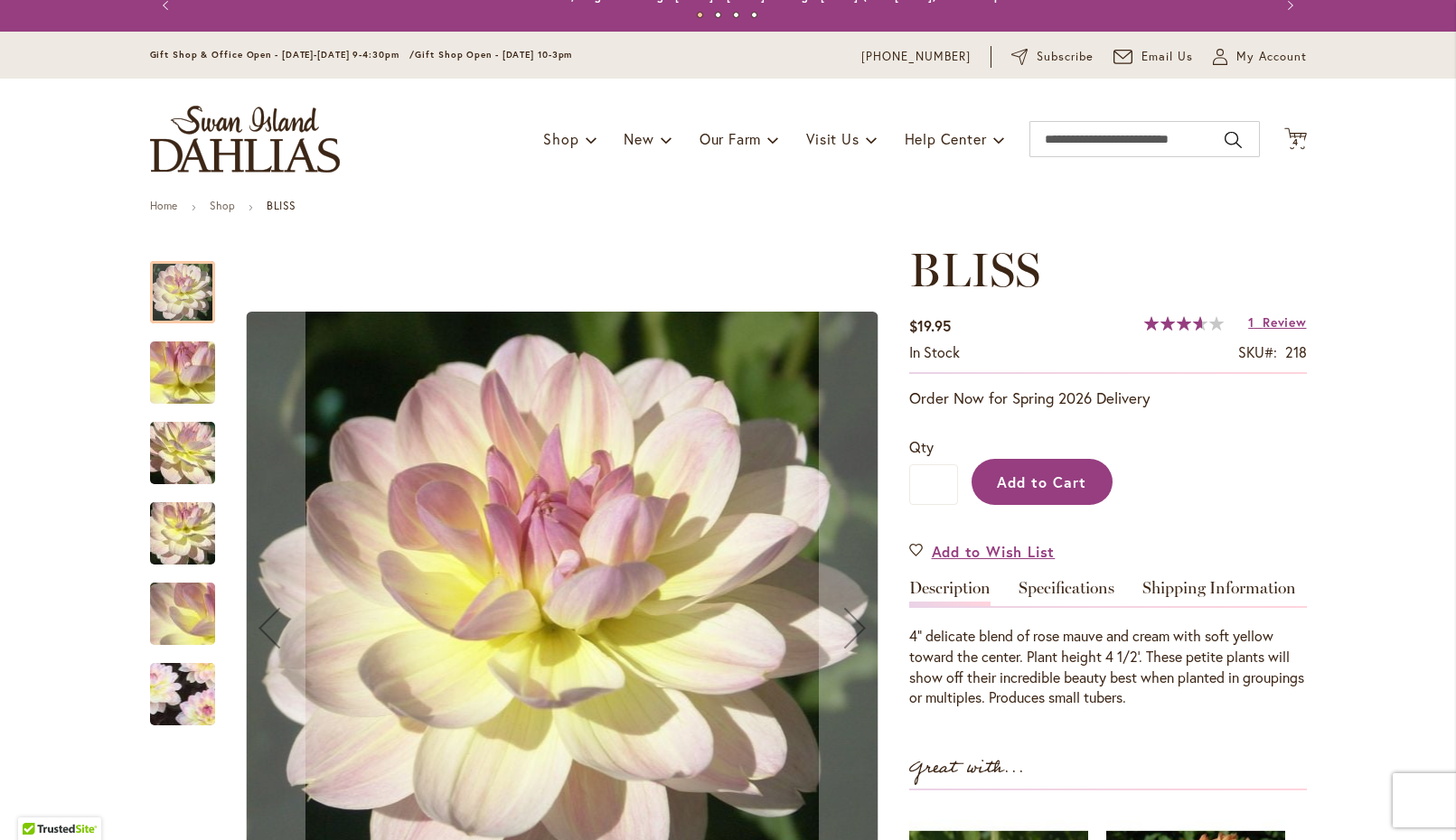
scroll to position [26, 0]
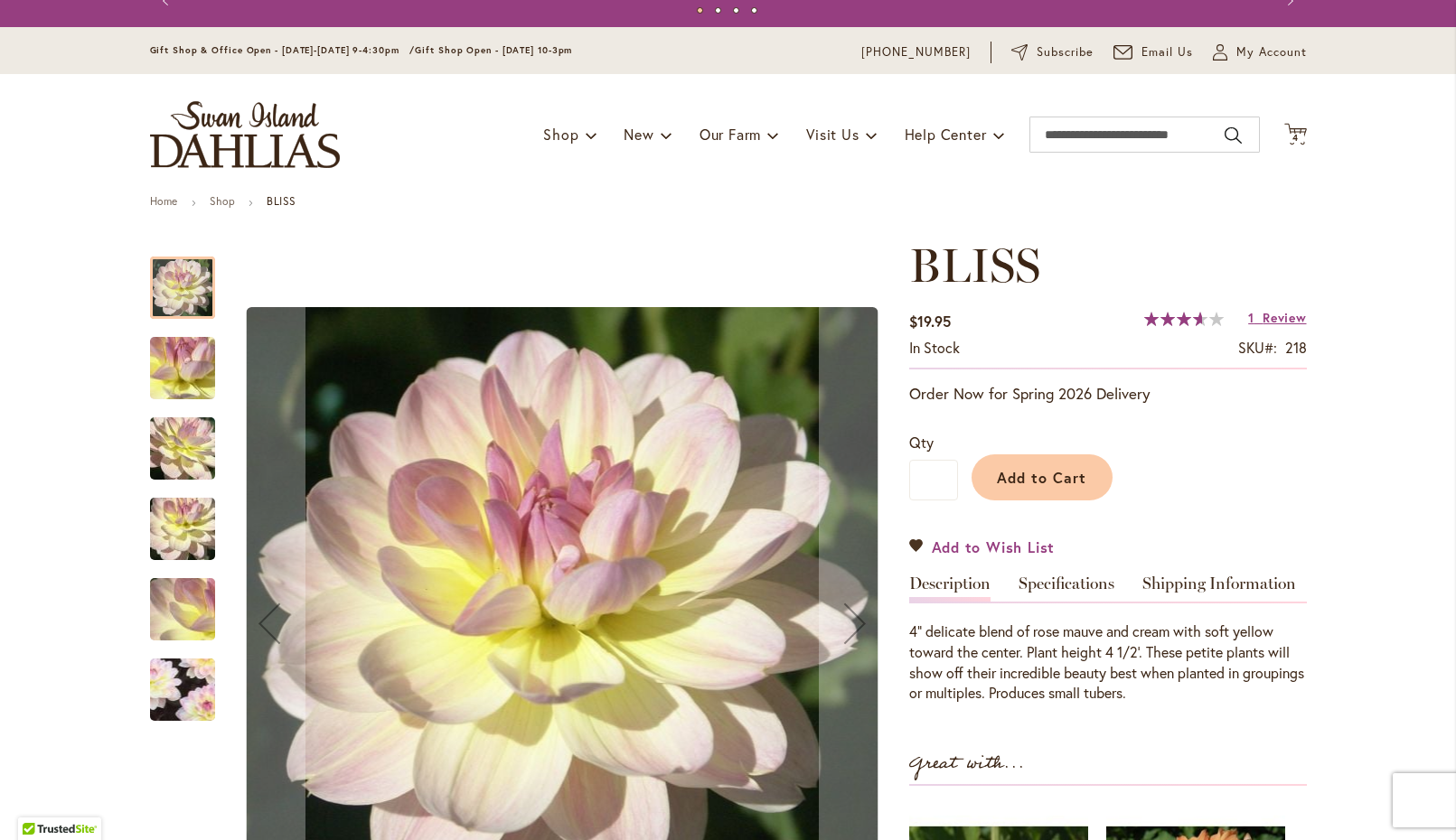
click at [996, 545] on span "Add to Wish List" at bounding box center [993, 547] width 124 height 21
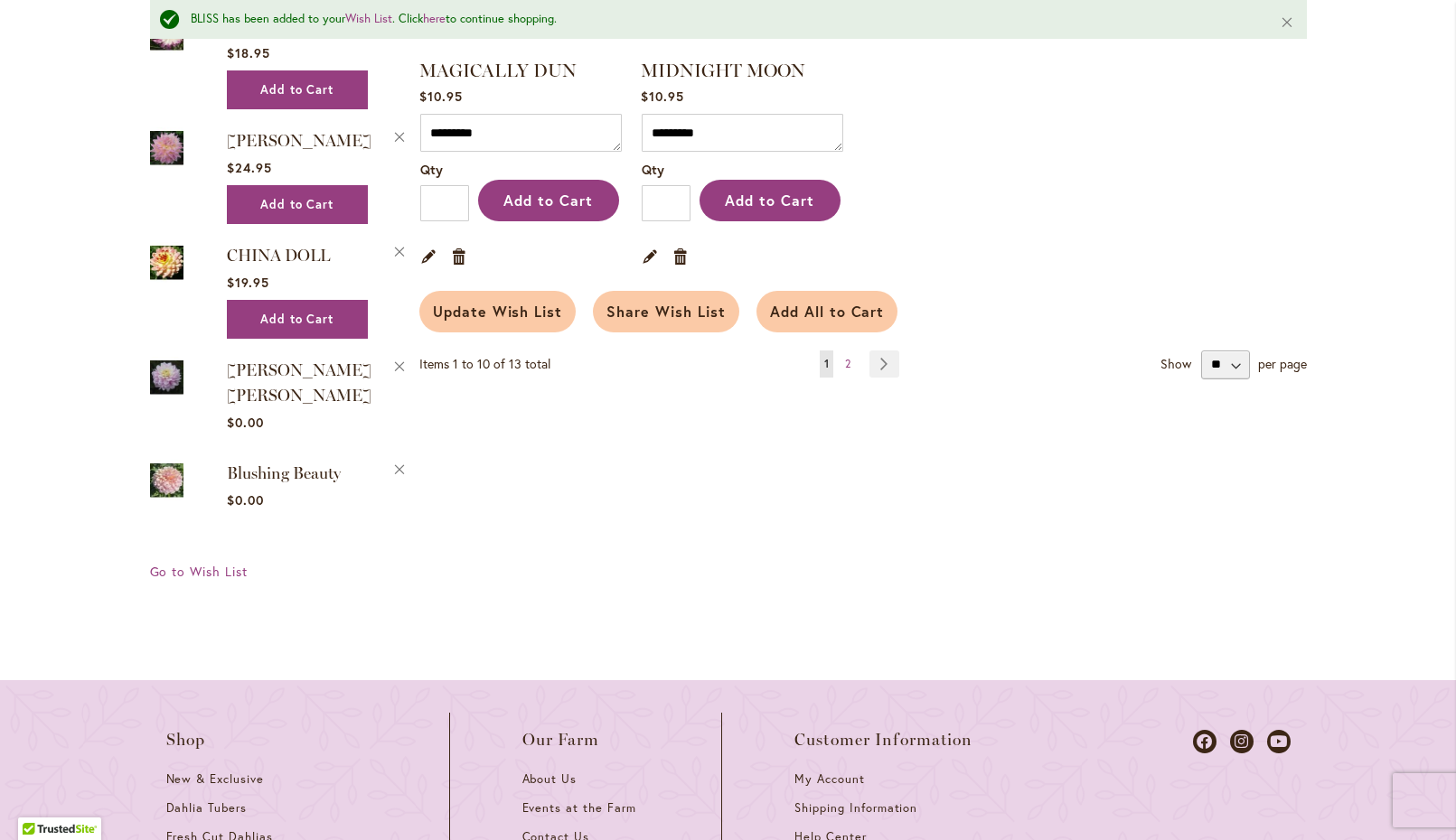
scroll to position [1725, 0]
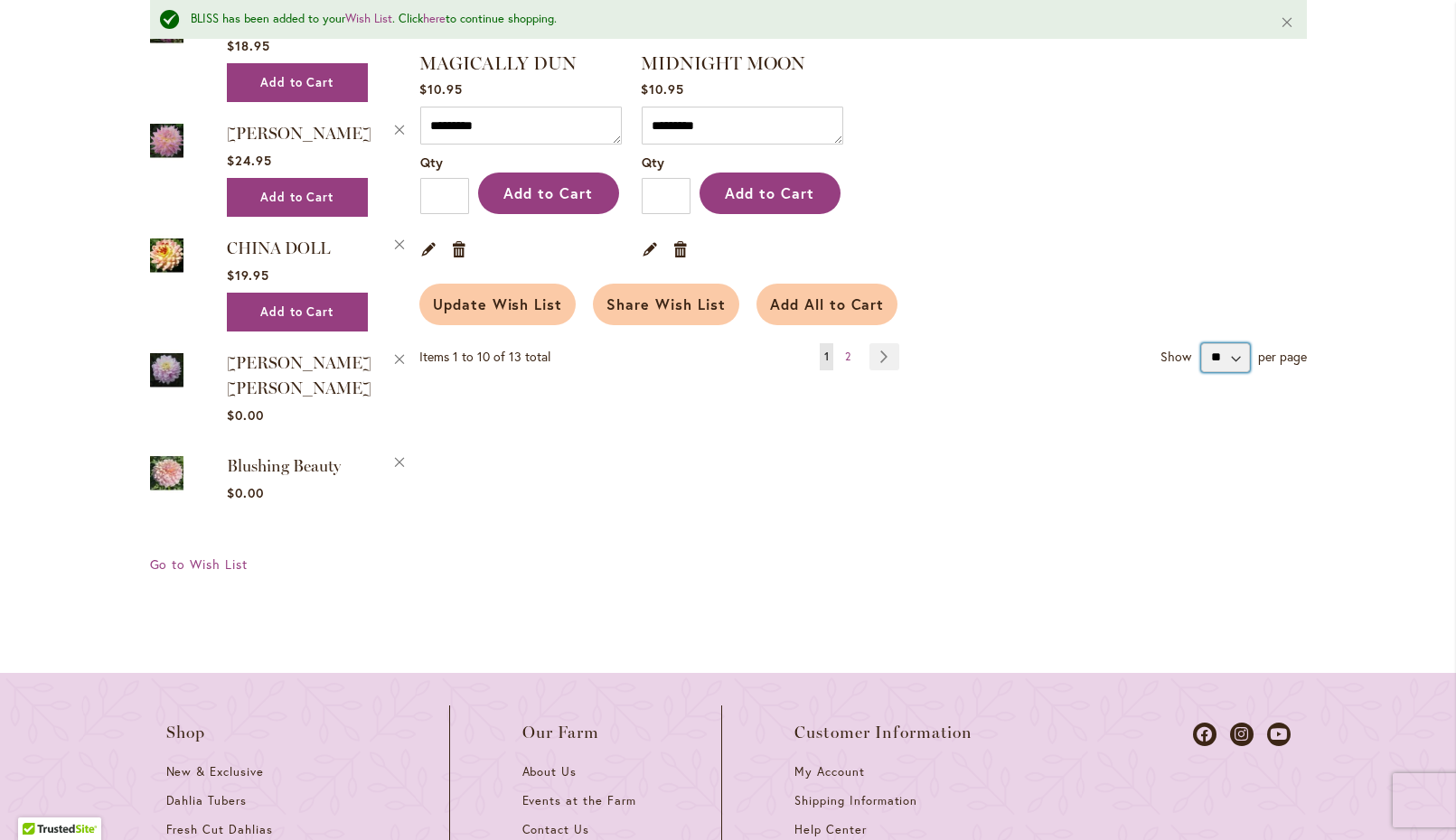
select select "**********"
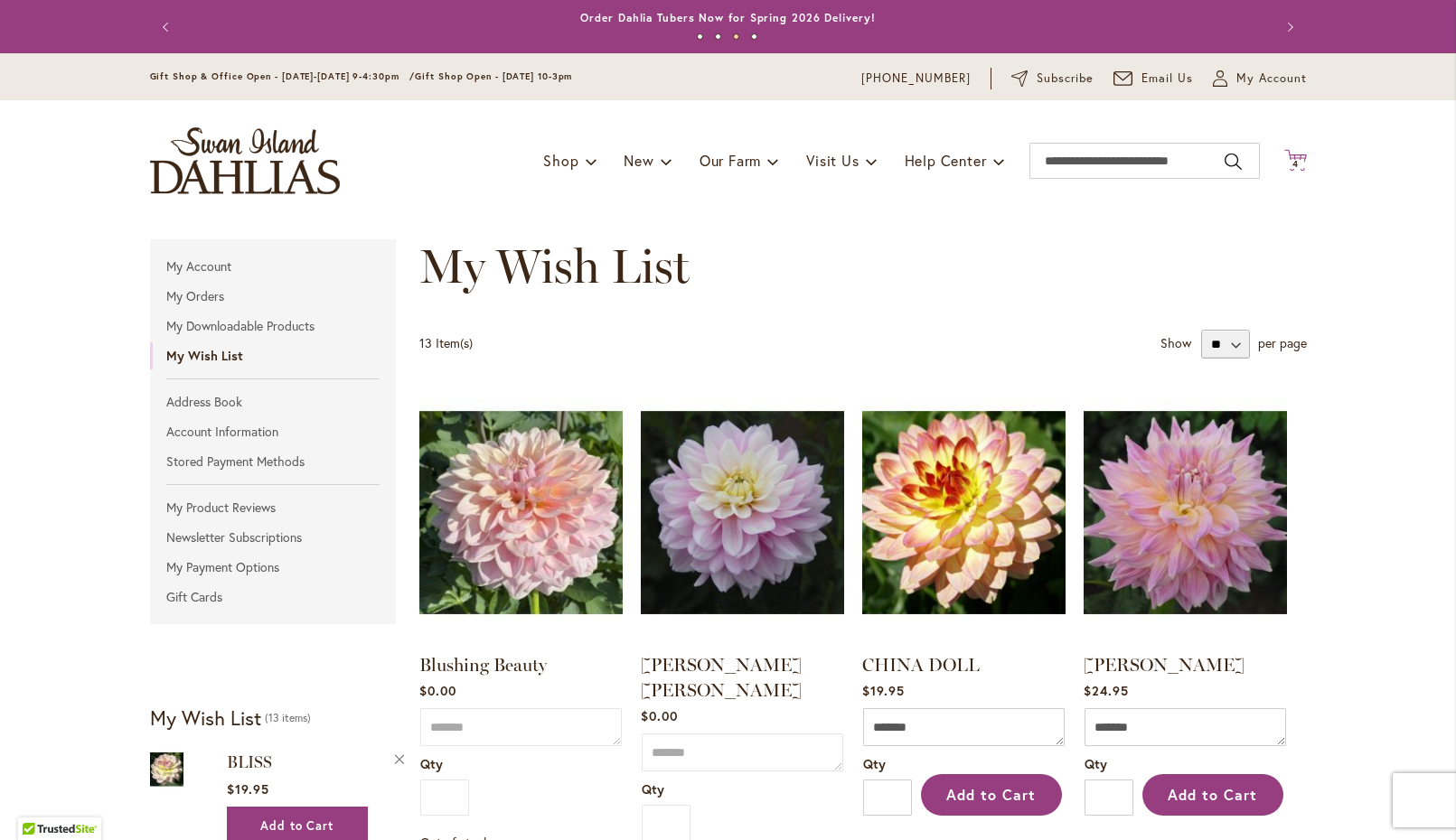
click at [1296, 159] on span "4" at bounding box center [1295, 164] width 7 height 11
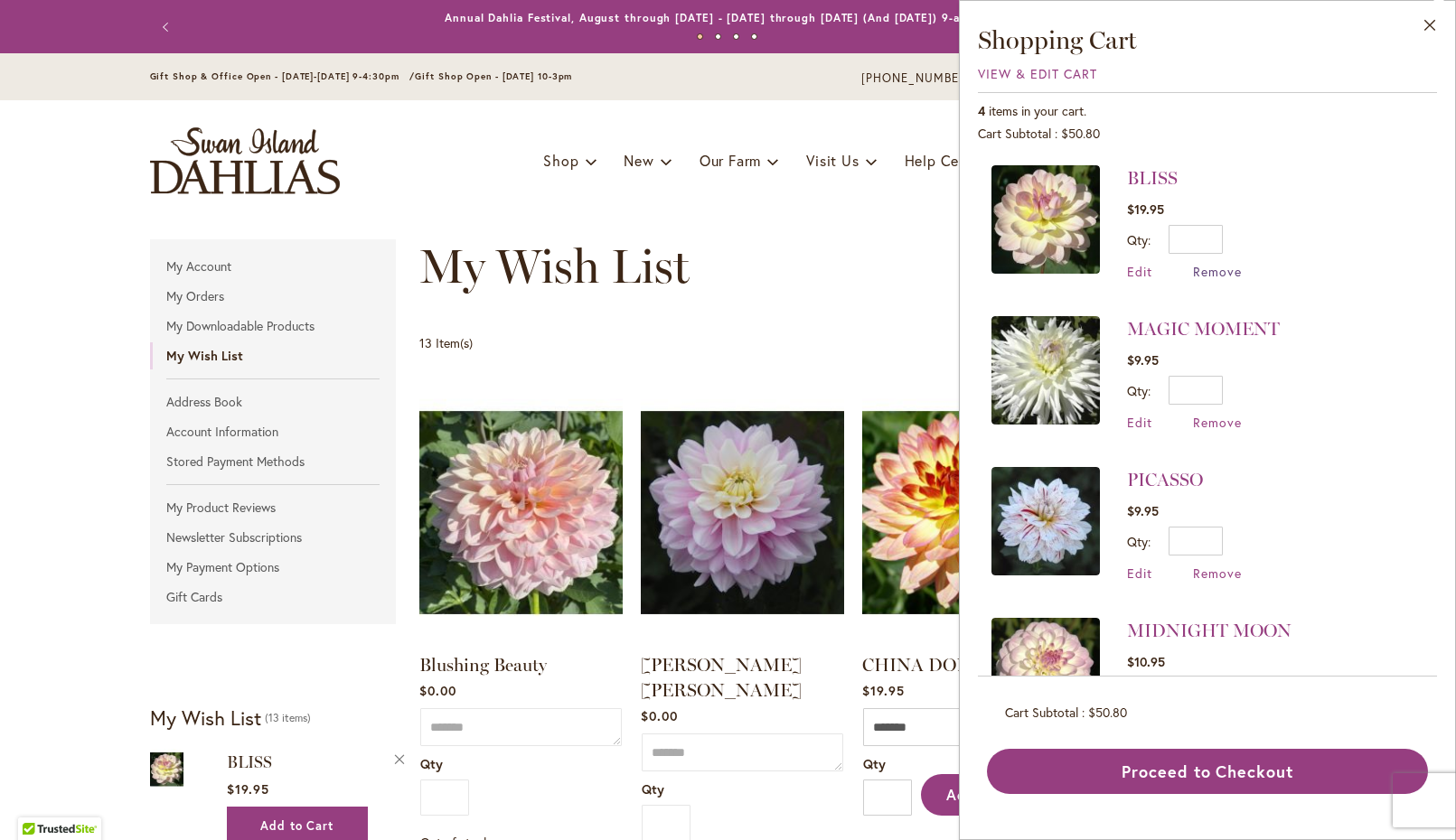
click at [1220, 273] on span "Remove" at bounding box center [1218, 272] width 49 height 17
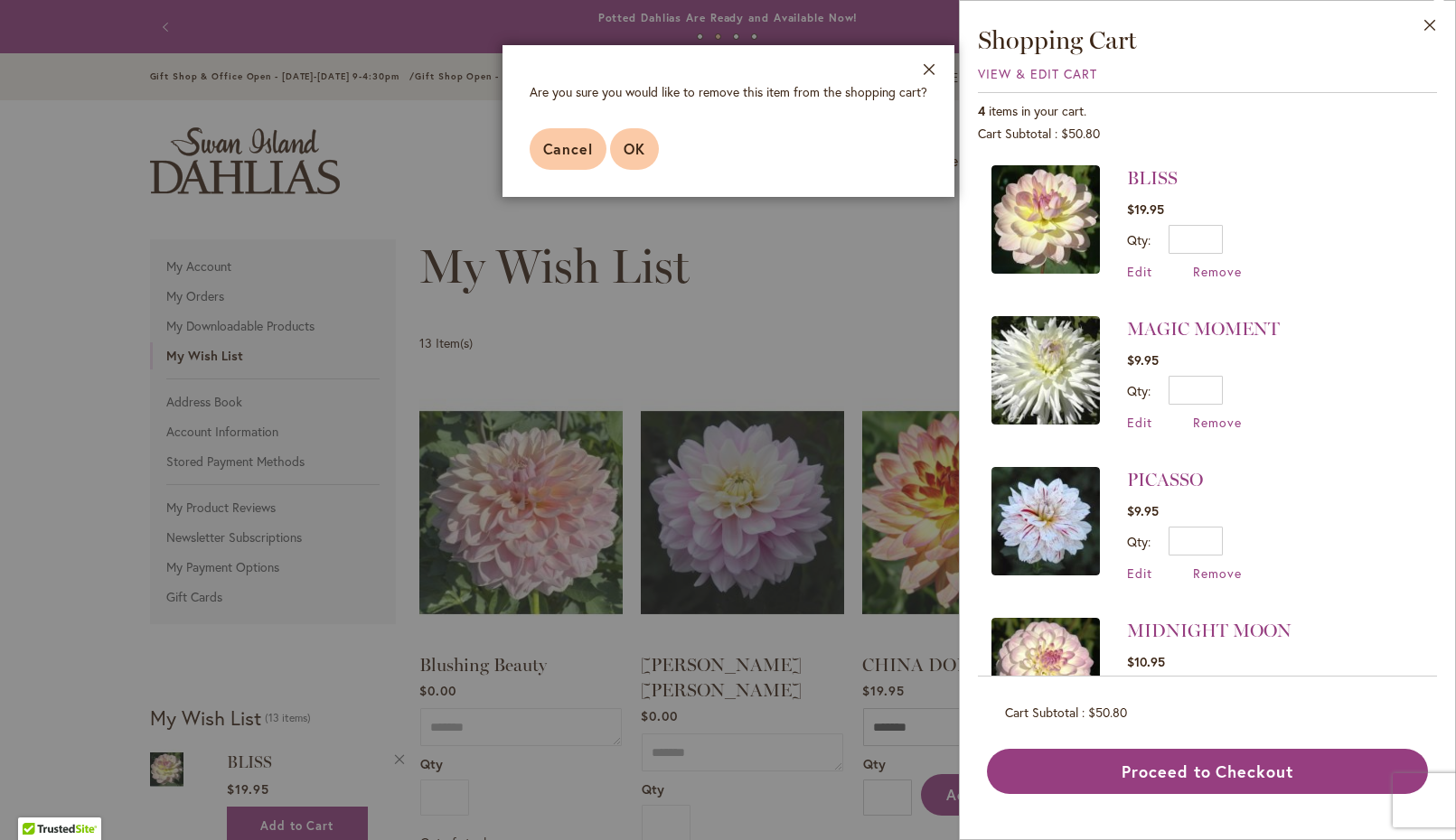
click at [645, 151] on span "OK" at bounding box center [635, 148] width 22 height 19
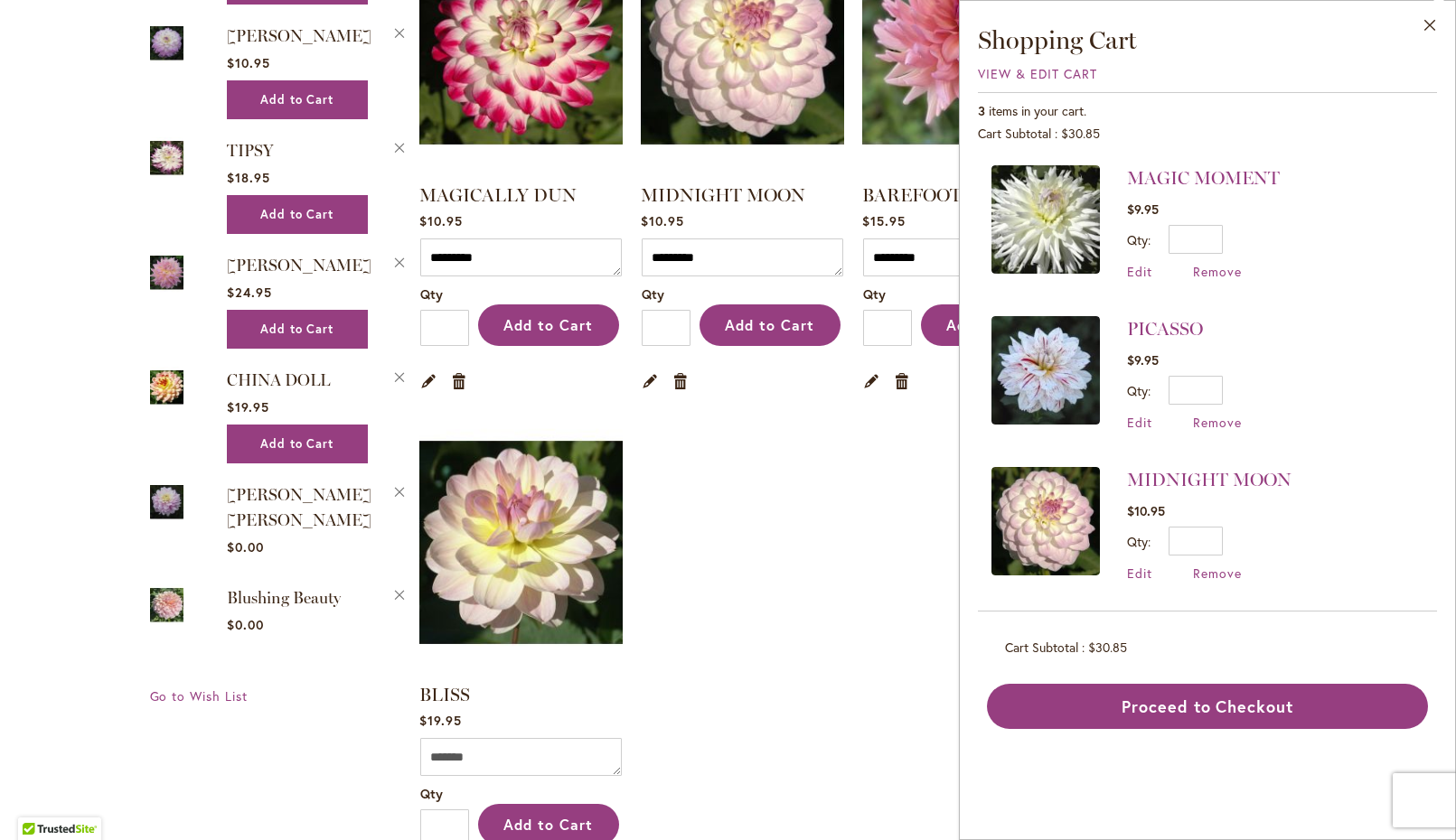
scroll to position [1566, 0]
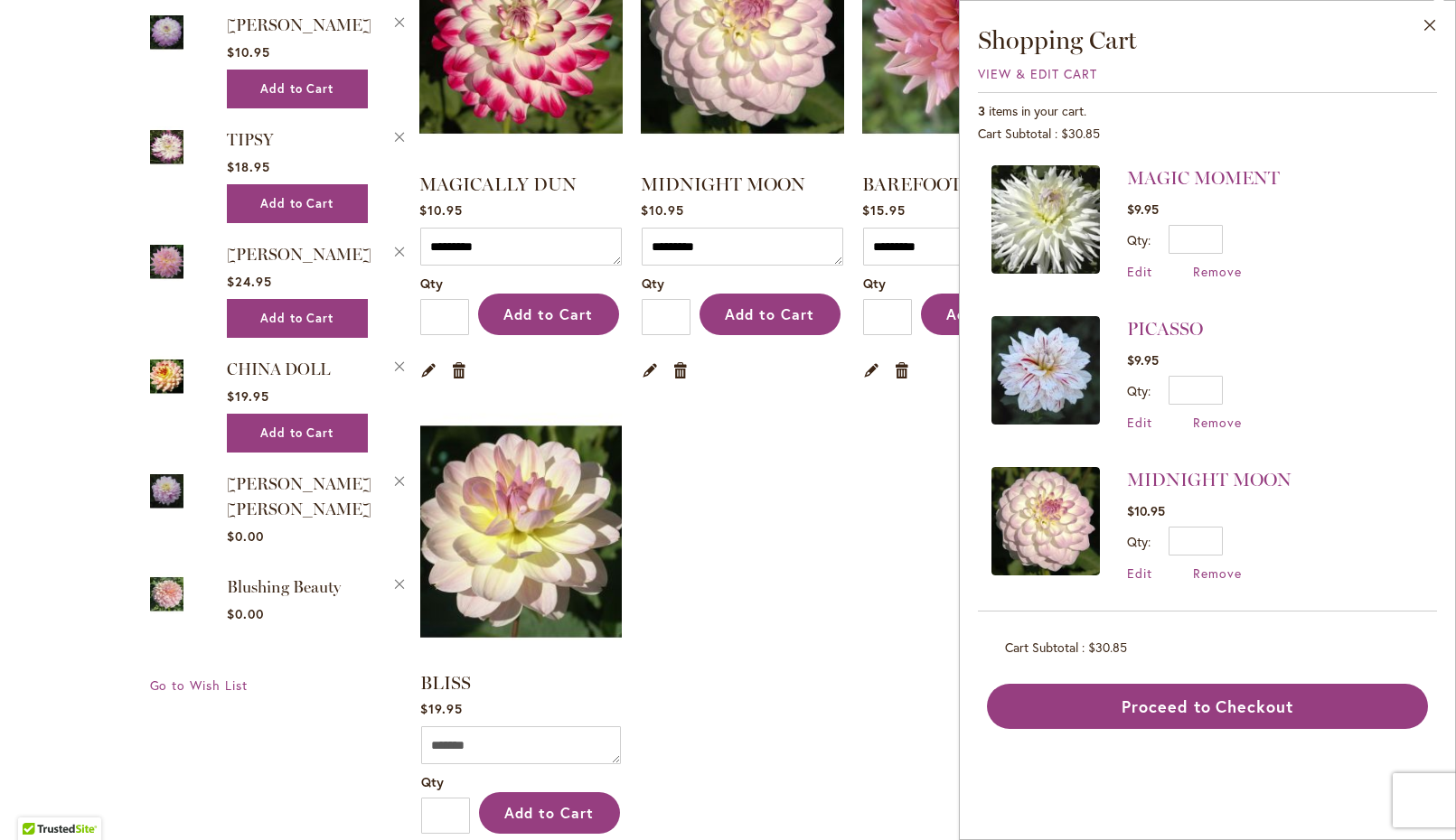
click at [511, 468] on img at bounding box center [520, 531] width 212 height 264
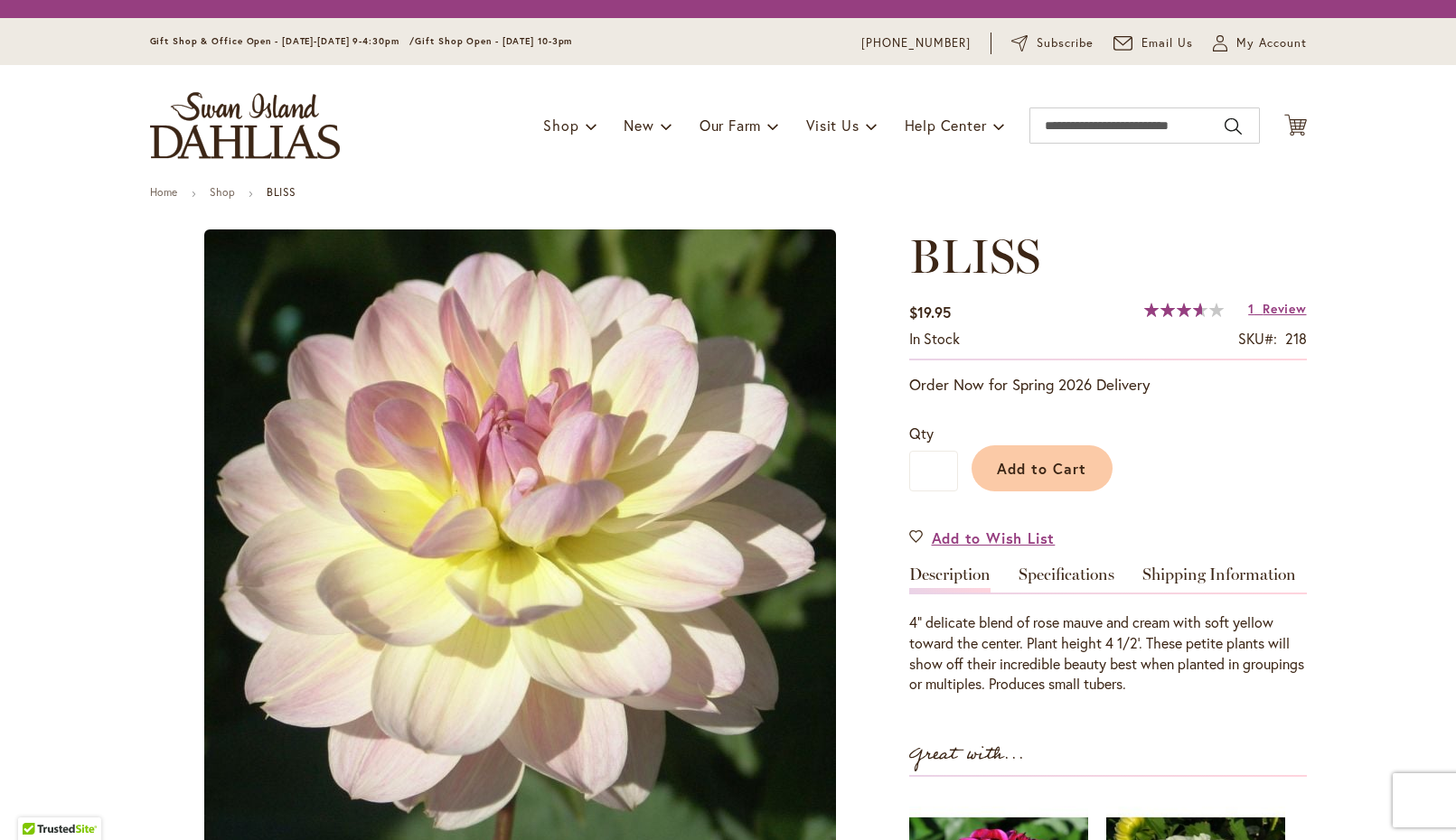
type input "********"
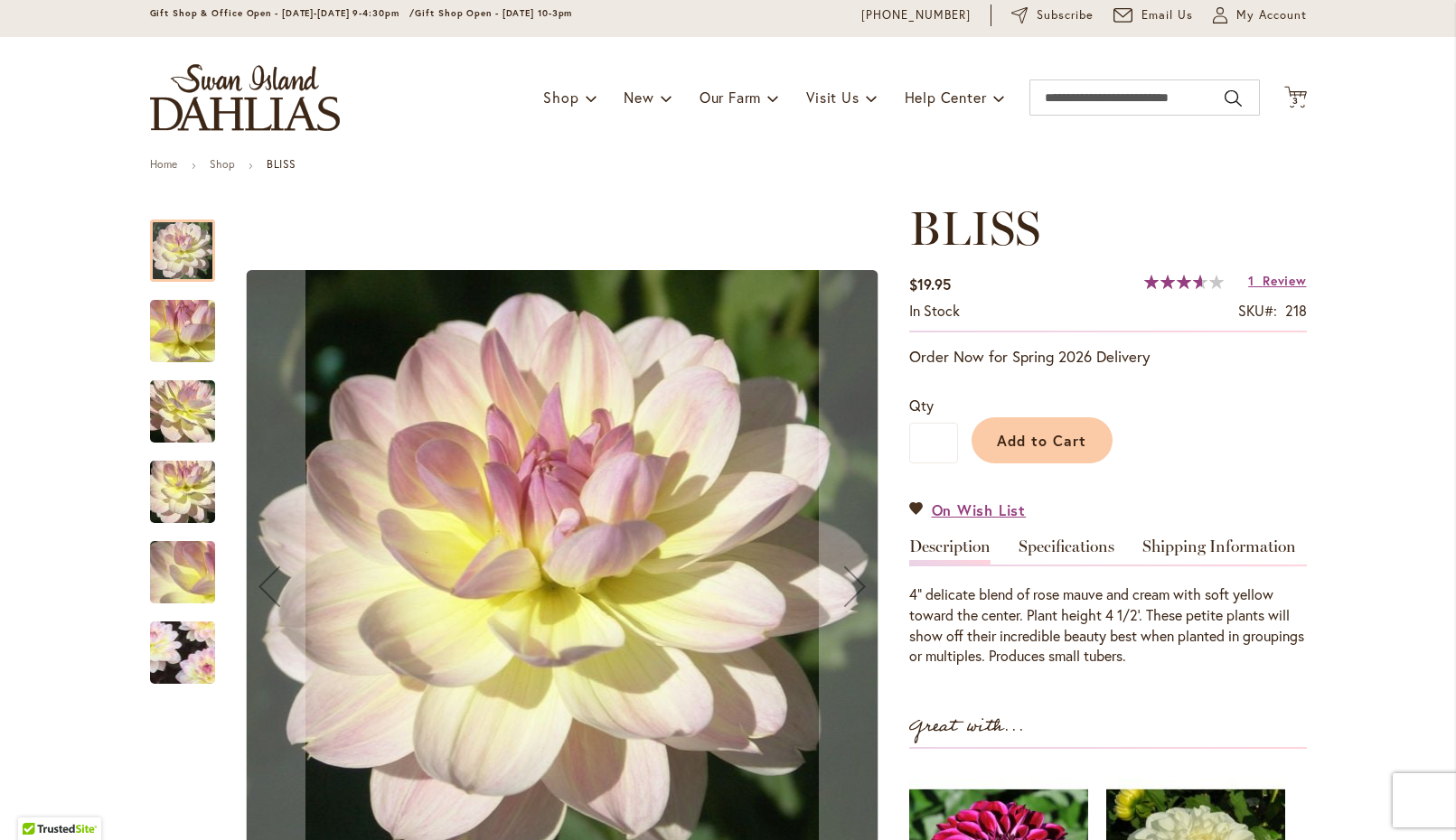
scroll to position [58, 0]
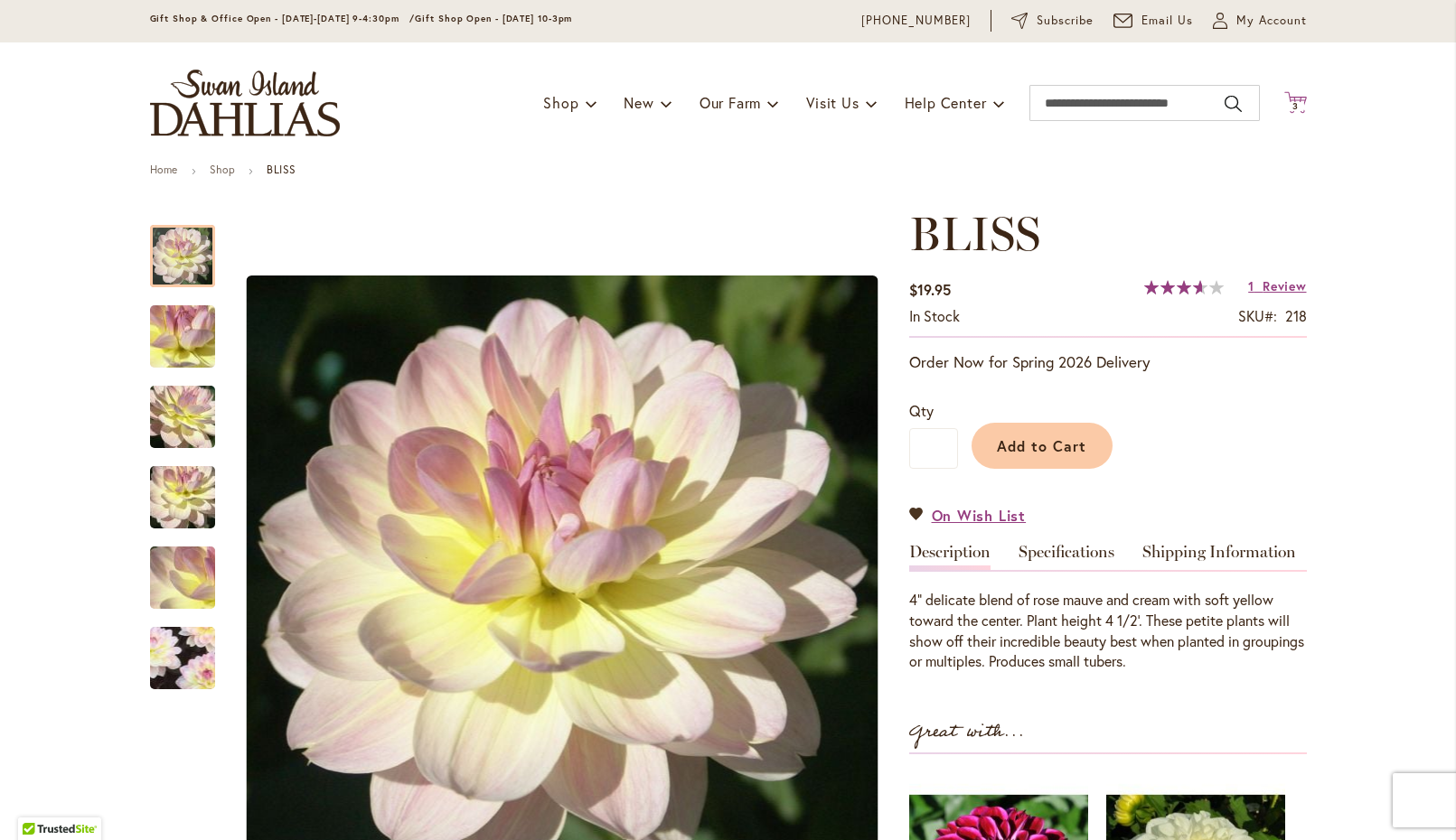
click at [1295, 108] on span "3" at bounding box center [1295, 106] width 7 height 11
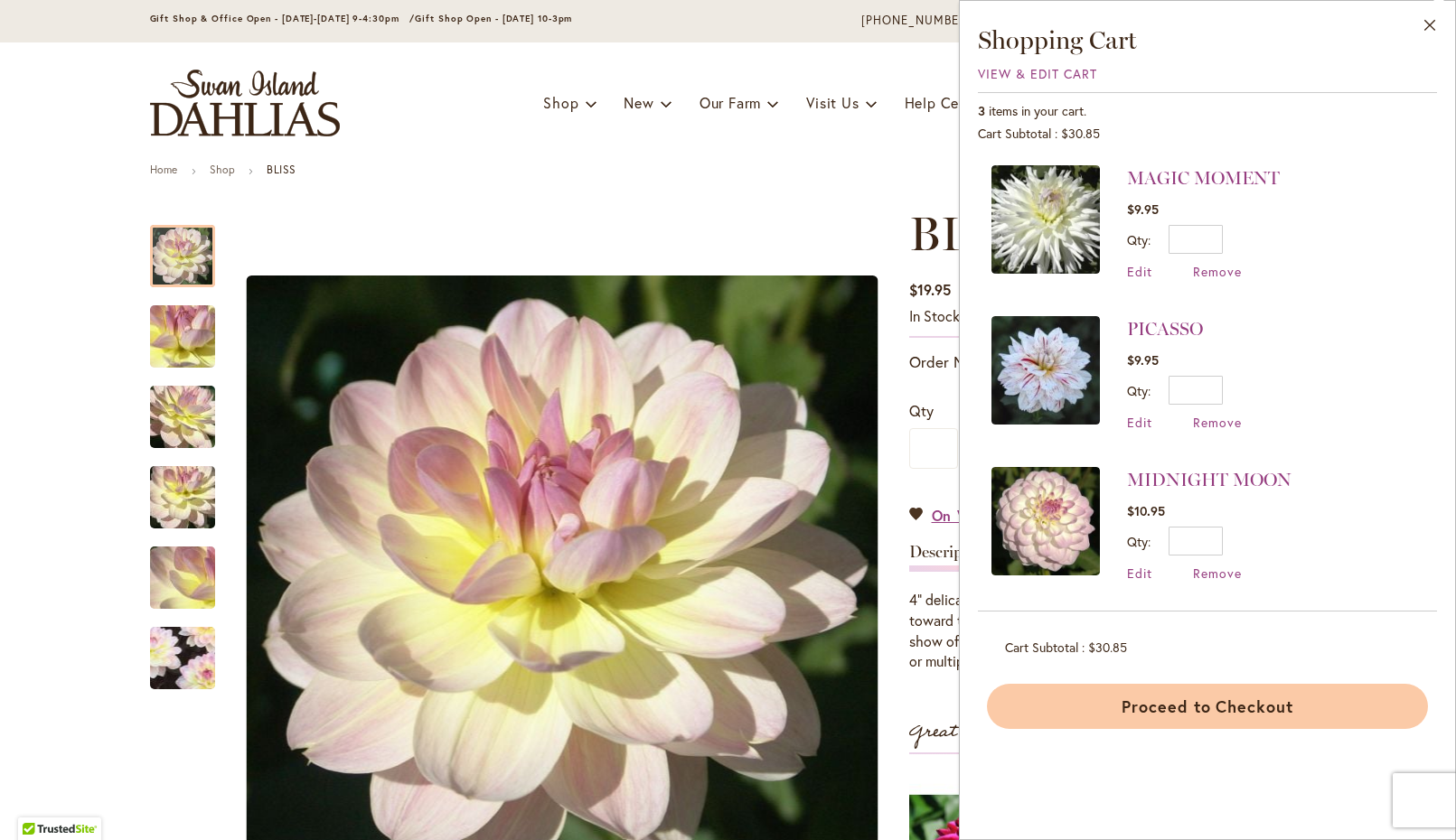
click at [1180, 704] on button "Proceed to Checkout" at bounding box center [1207, 707] width 441 height 45
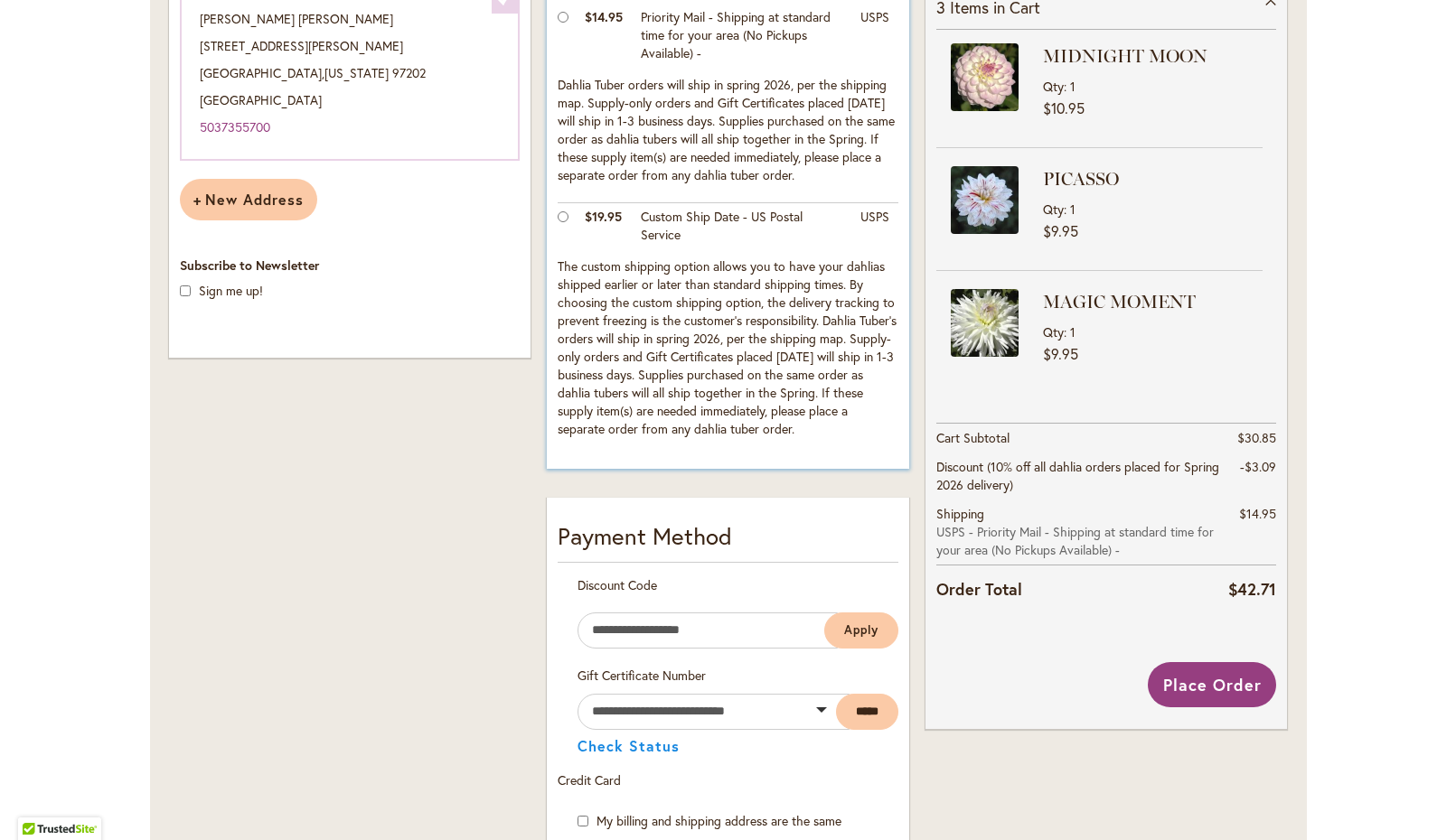
scroll to position [474, 0]
click at [1198, 668] on button "Place Order" at bounding box center [1212, 684] width 129 height 45
